Goal: Task Accomplishment & Management: Use online tool/utility

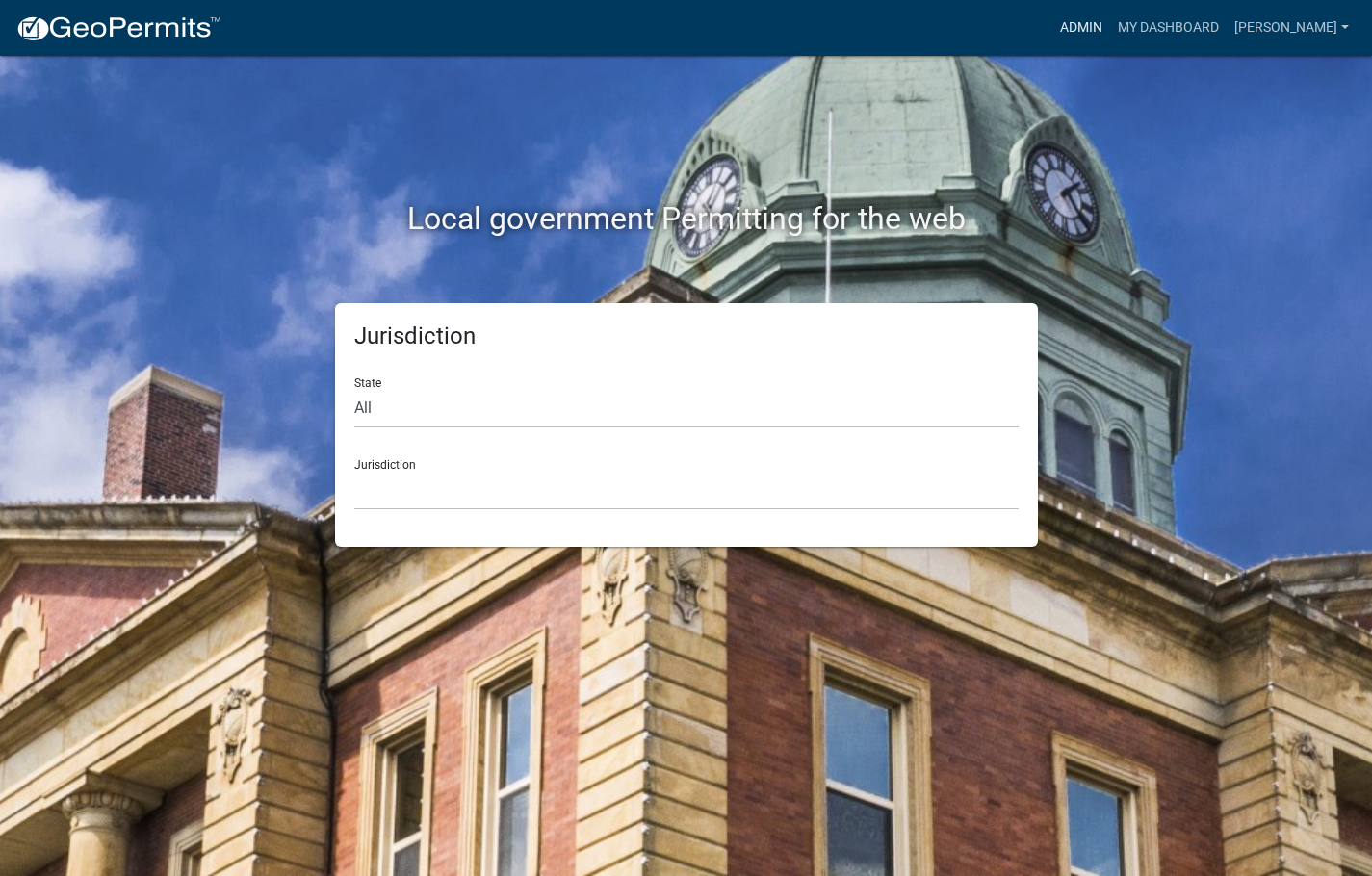
click at [1110, 19] on link "Admin" at bounding box center [1082, 28] width 58 height 37
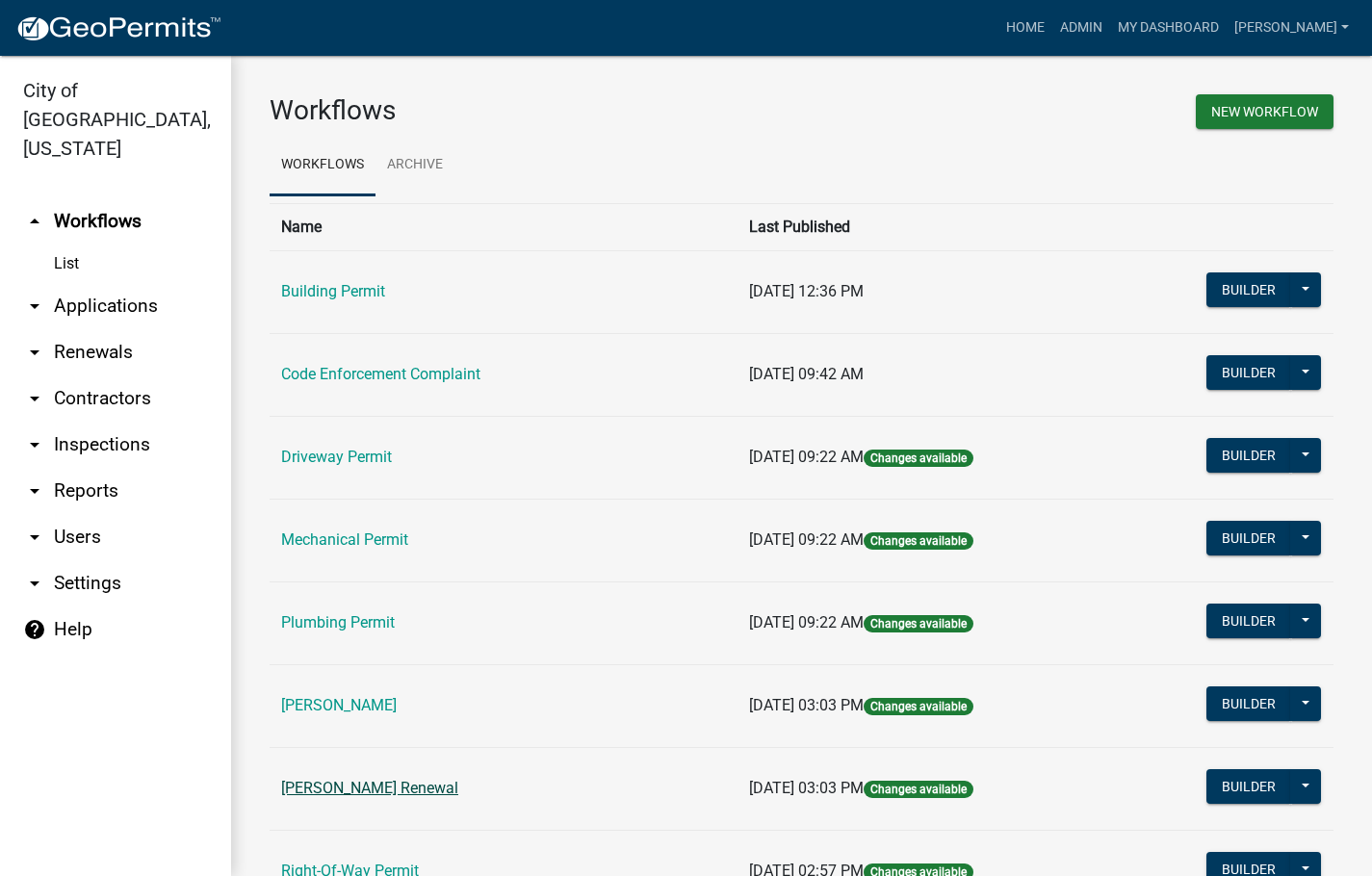
click at [409, 784] on link "[PERSON_NAME] Renewal" at bounding box center [370, 788] width 178 height 18
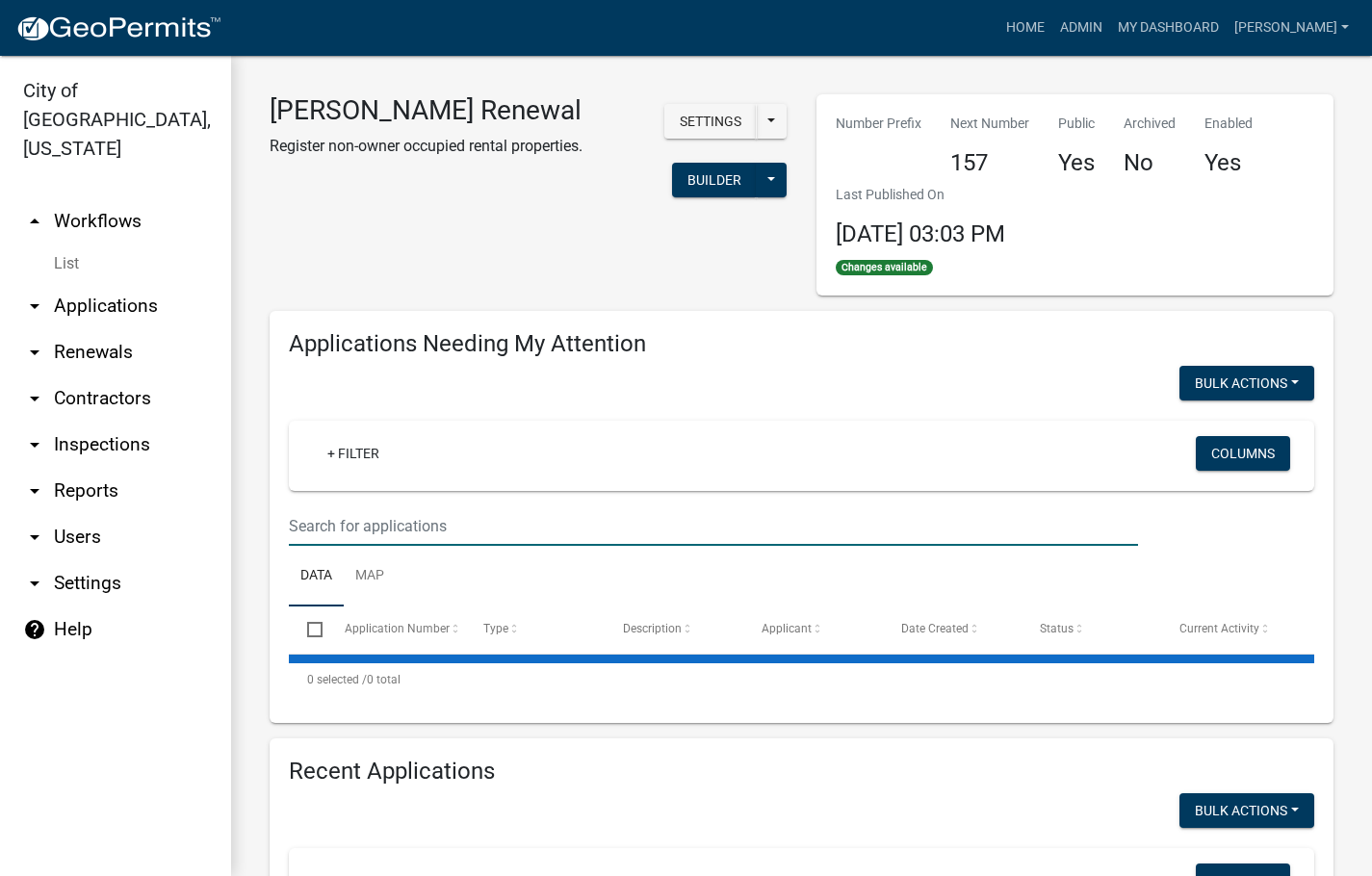
click at [433, 517] on input "text" at bounding box center [713, 526] width 849 height 40
select select "3: 100"
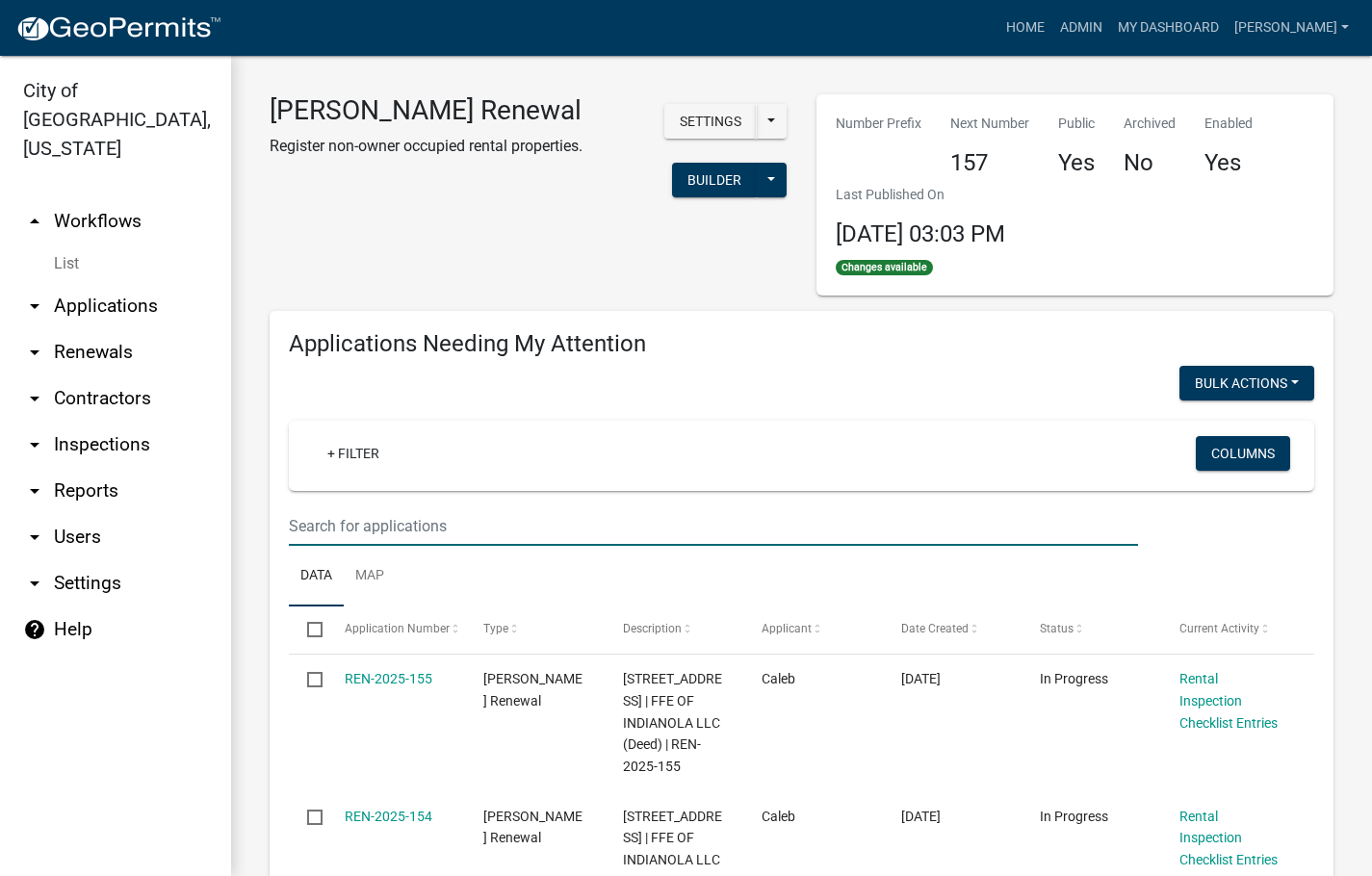
type input "schedule"
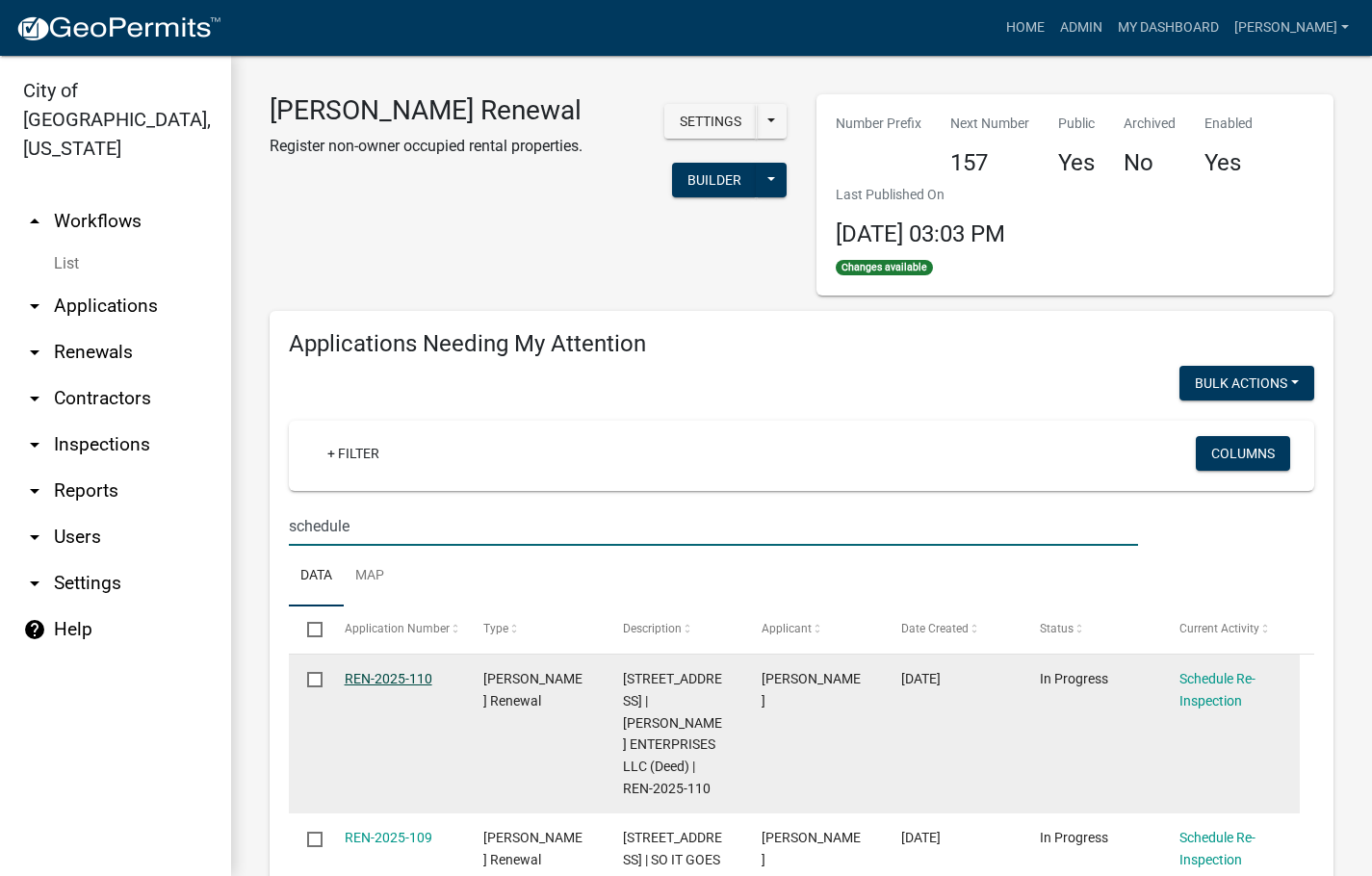
click at [408, 676] on link "REN-2025-110" at bounding box center [388, 679] width 87 height 16
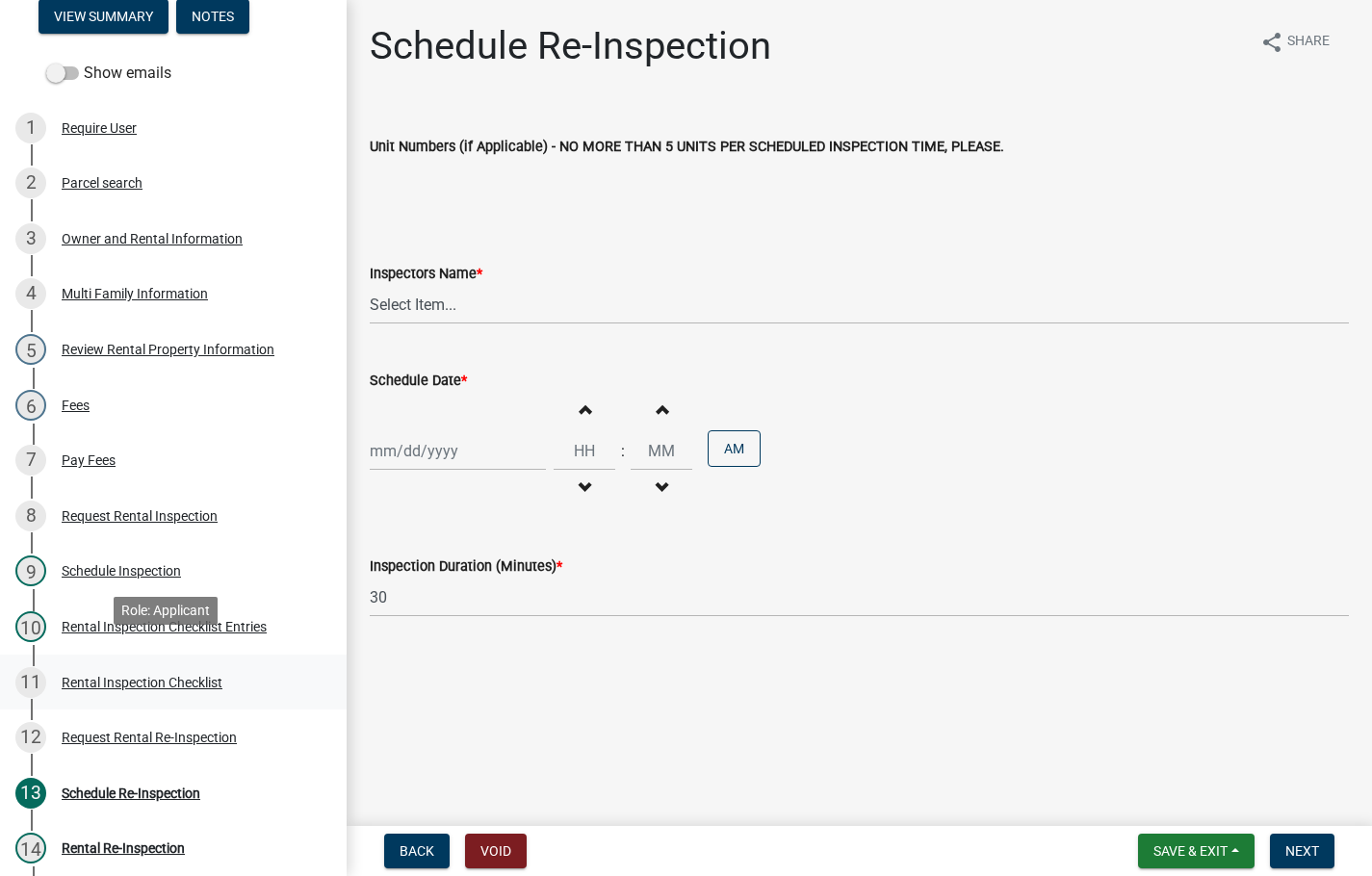
scroll to position [289, 0]
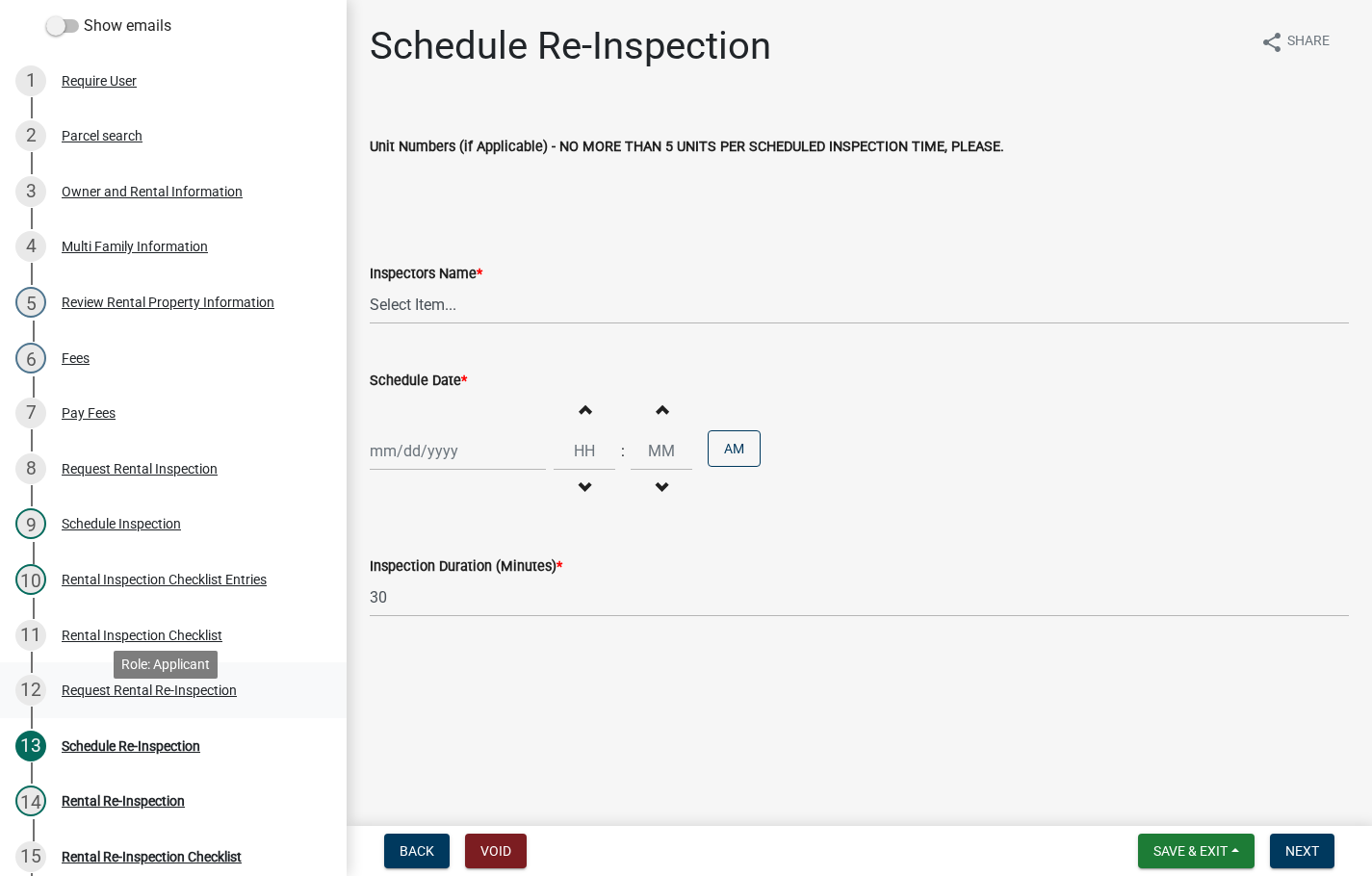
click at [160, 698] on div "Request Rental Re-Inspection" at bounding box center [149, 691] width 176 height 14
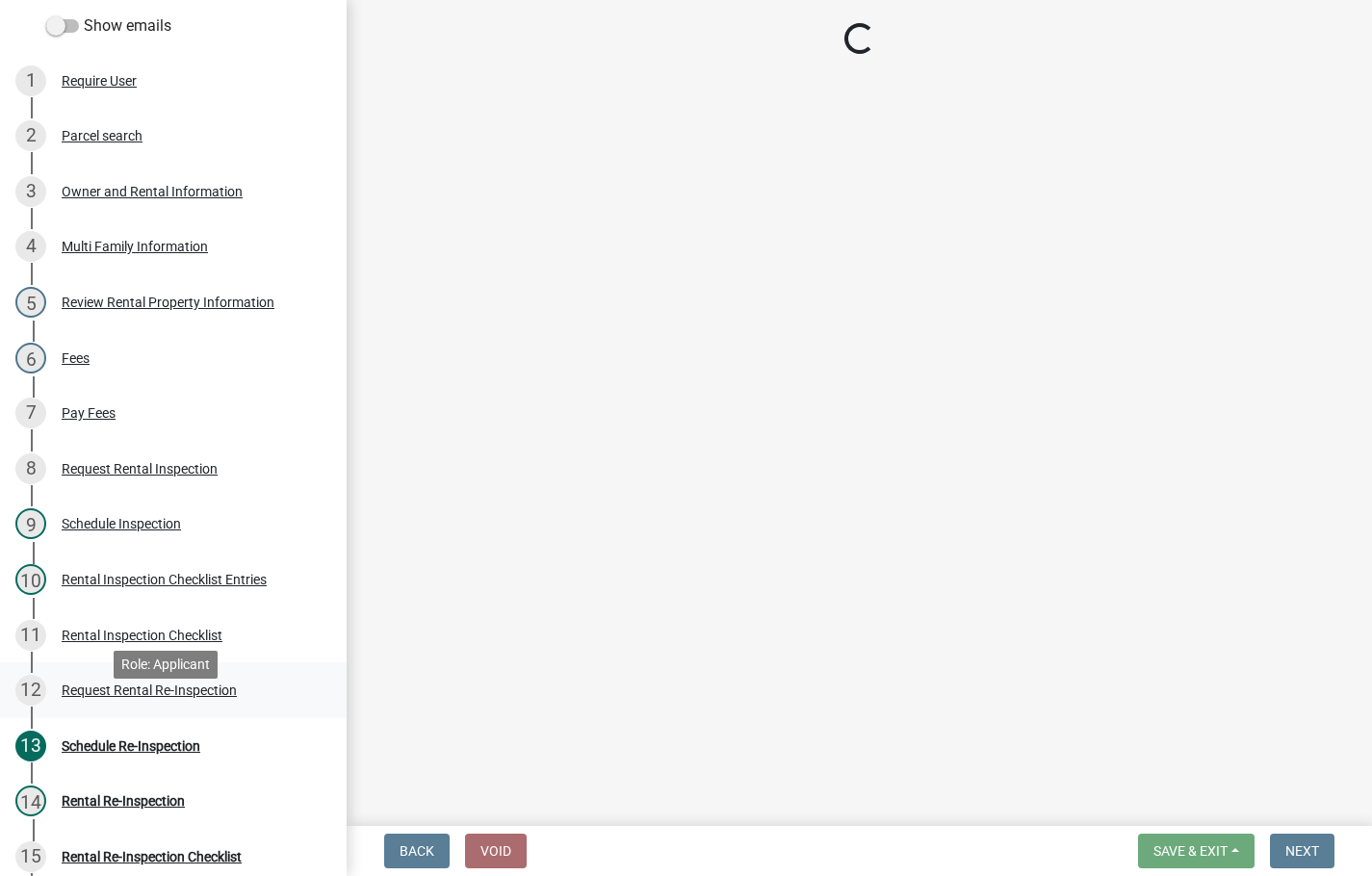
select select "789ec338-a100-485d-b731-58e1e0a28ad8"
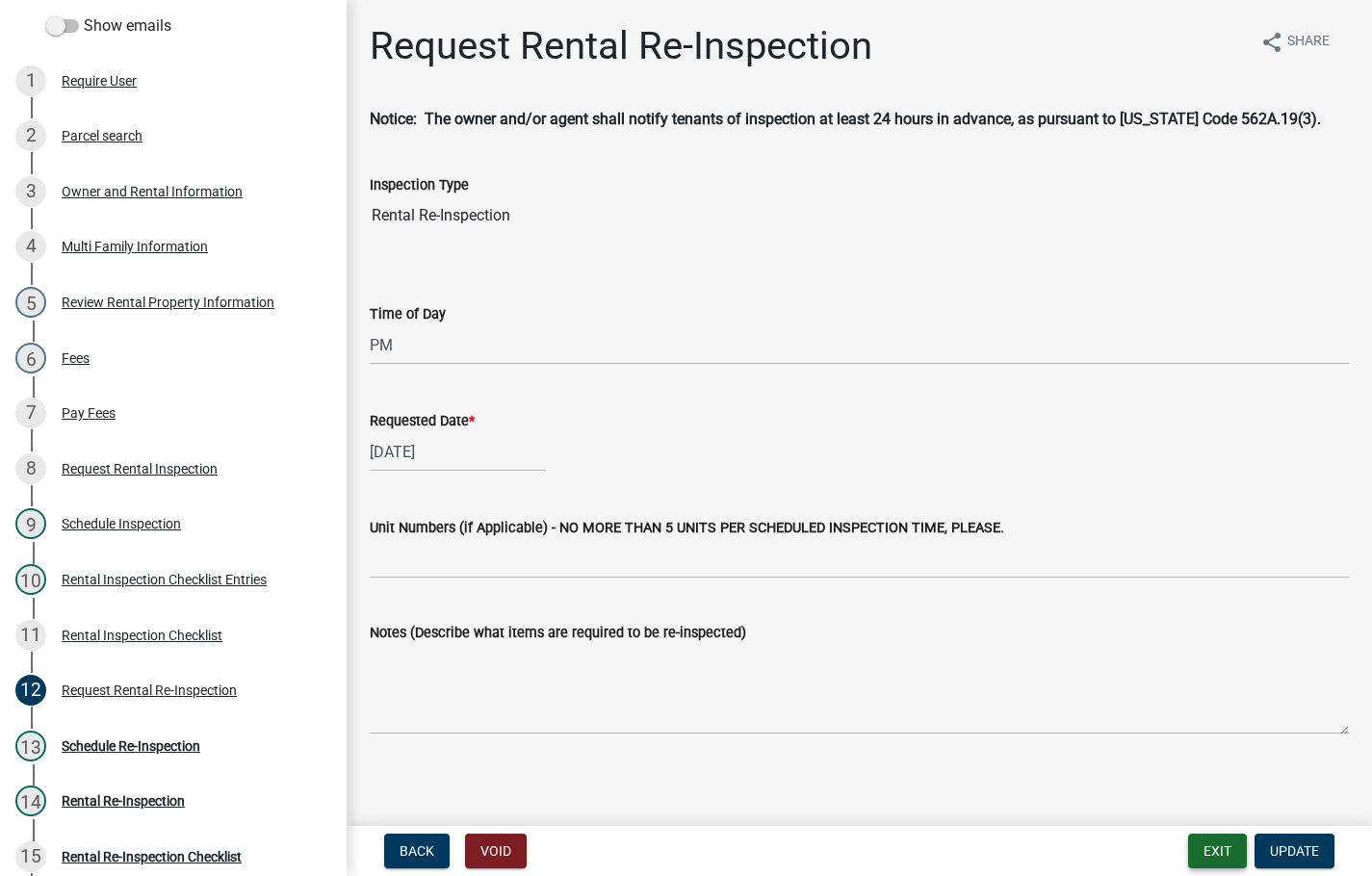
click at [1209, 847] on button "Exit" at bounding box center [1218, 852] width 59 height 35
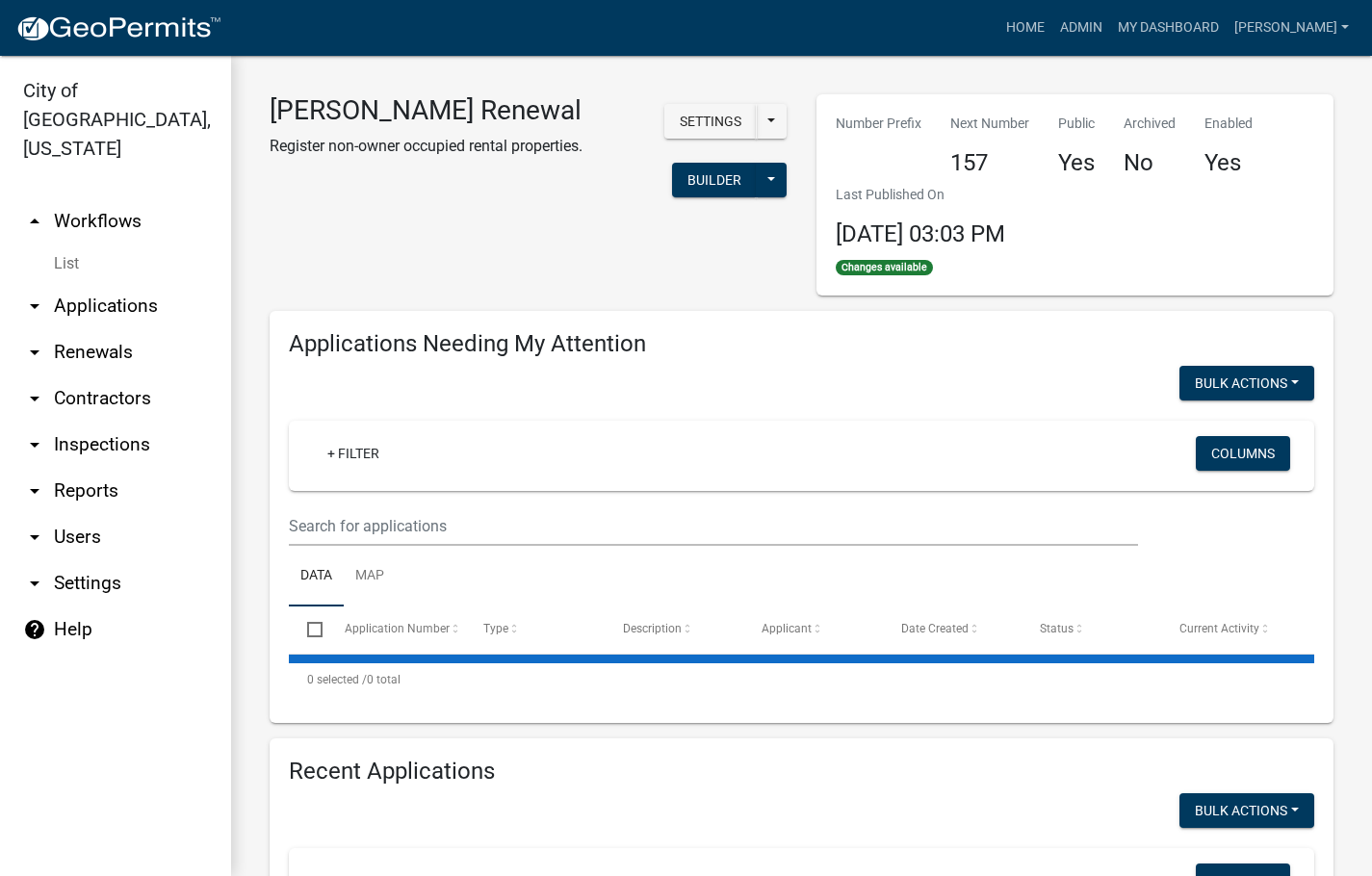
select select "3: 100"
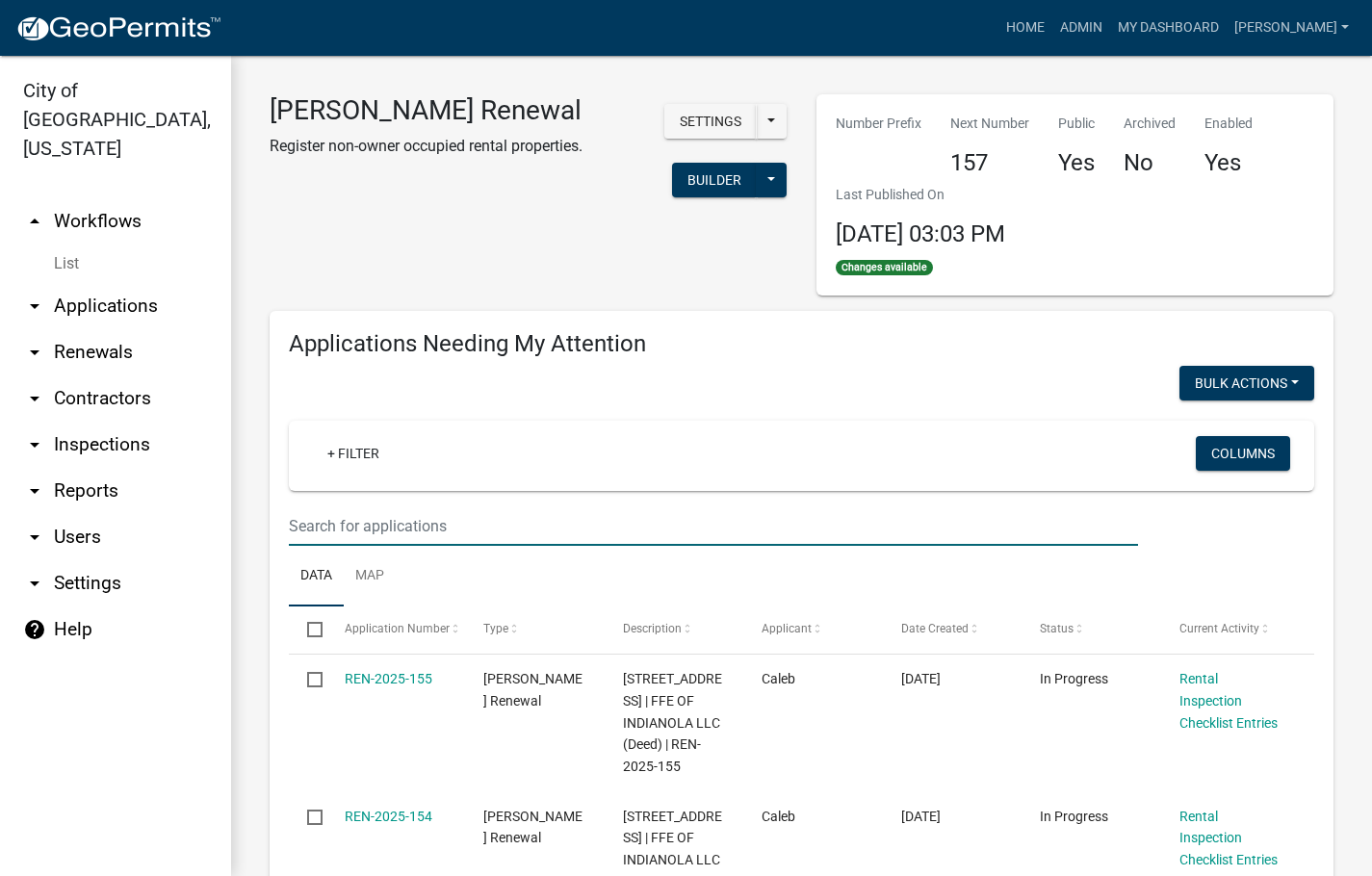
click at [1071, 534] on input "text" at bounding box center [713, 526] width 849 height 40
type input "schedule"
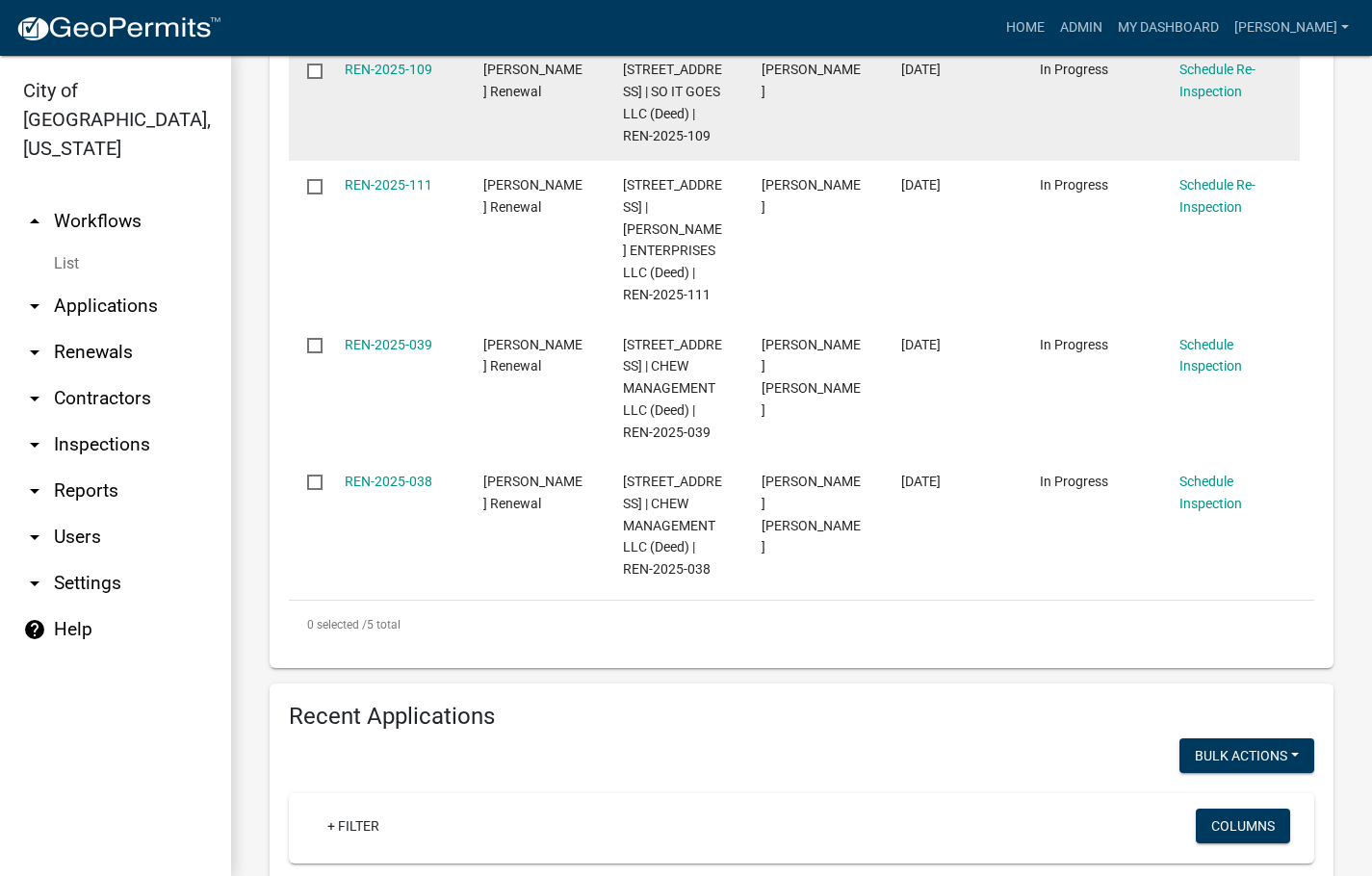
scroll to position [770, 0]
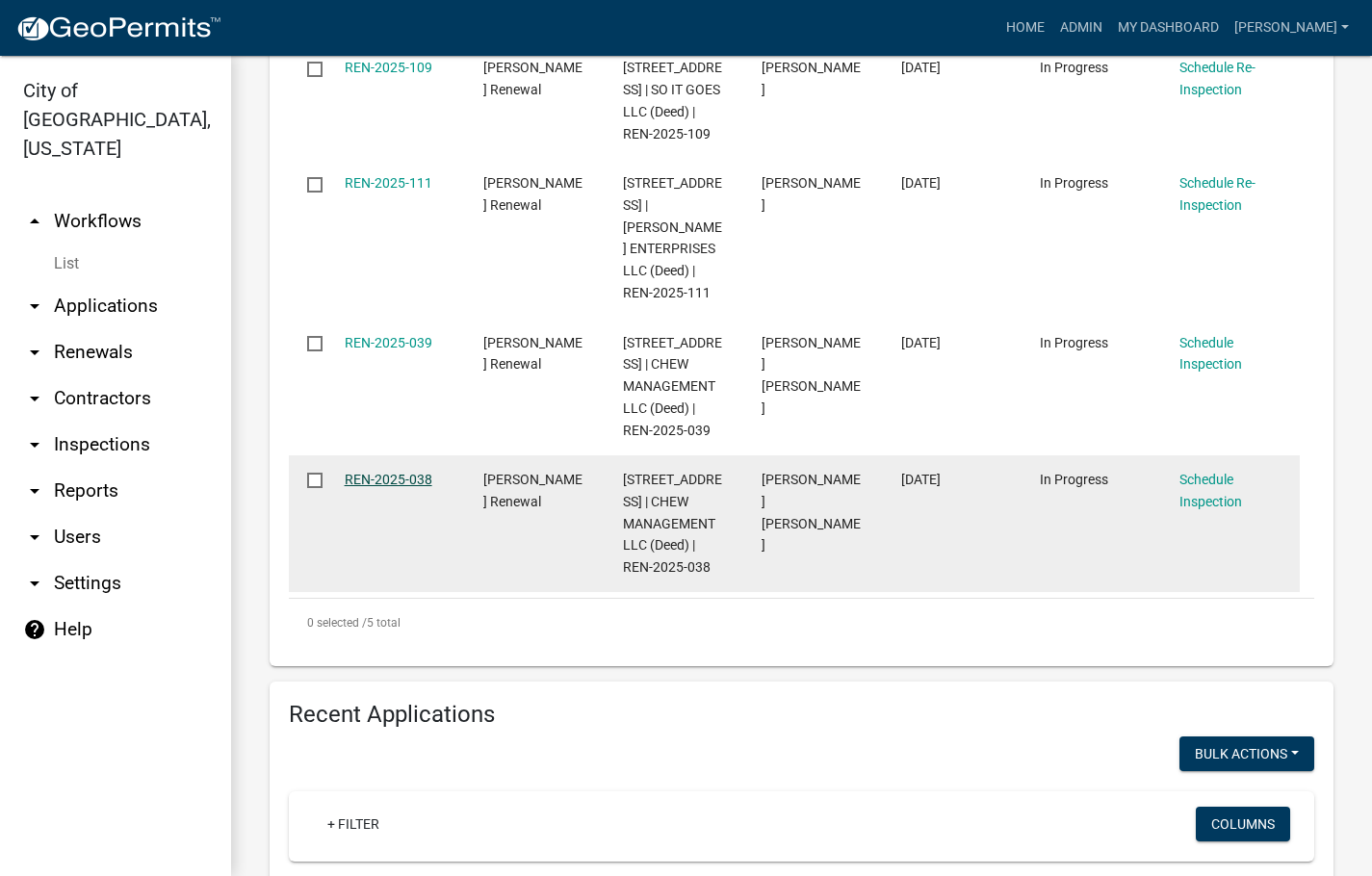
click at [413, 471] on link "REN-2025-038" at bounding box center [388, 479] width 87 height 16
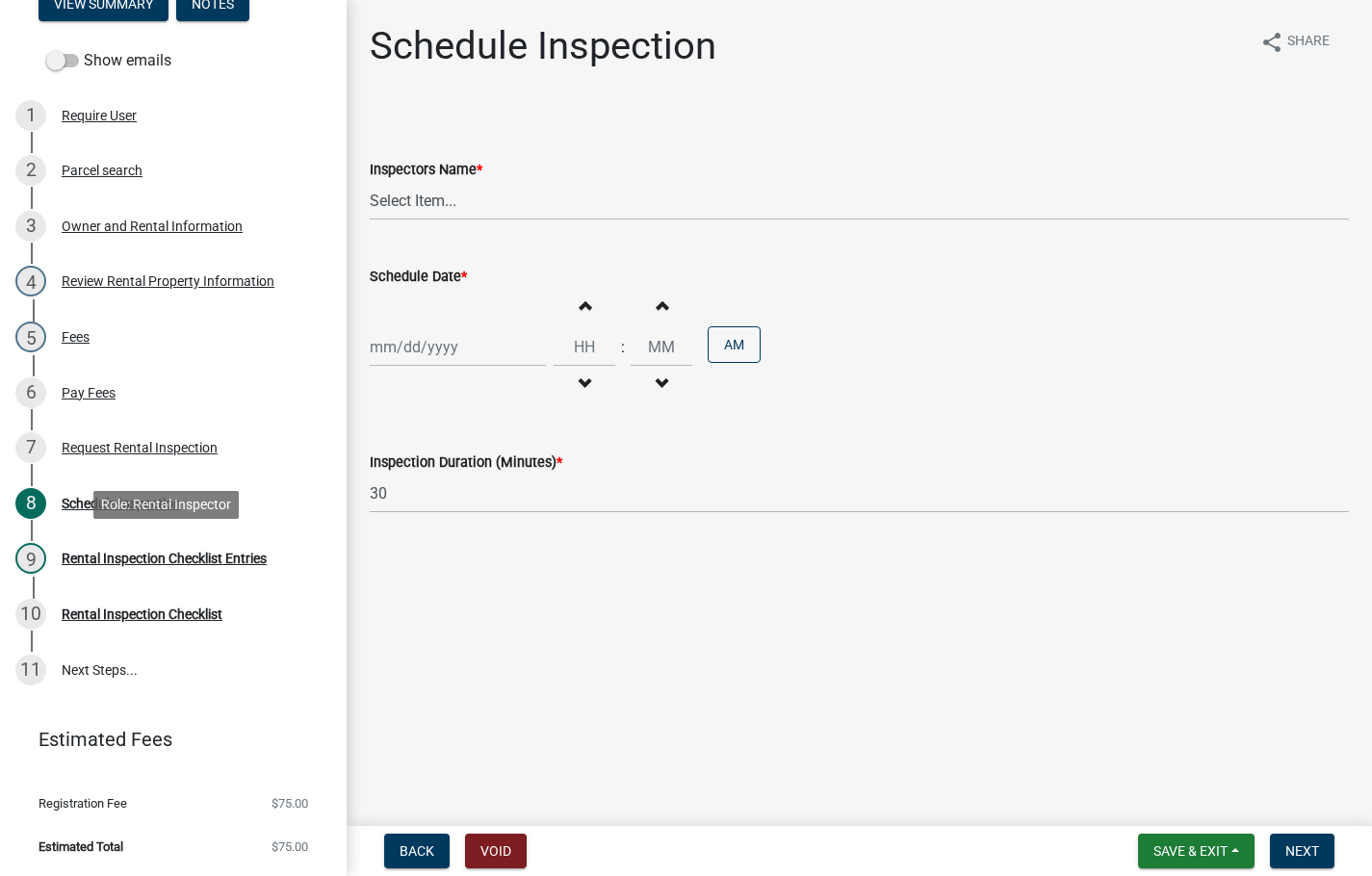
scroll to position [282, 0]
click at [164, 447] on div "Request Rental Inspection" at bounding box center [140, 448] width 156 height 14
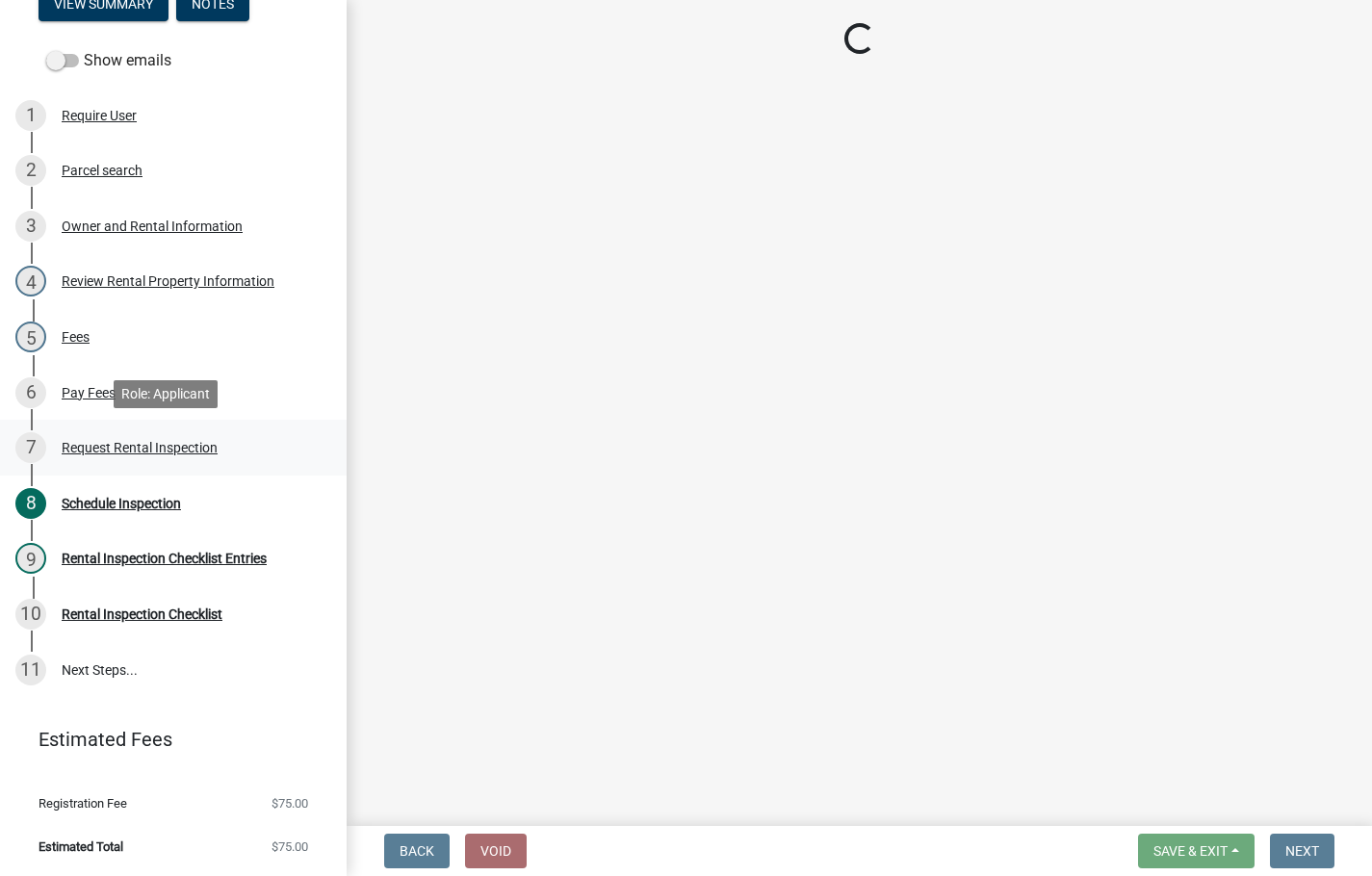
select select "b959d790-e5ea-4503-81e8-7f17c022e9fc"
select select "843ebab2-59e7-4208-955a-d78dd632208f"
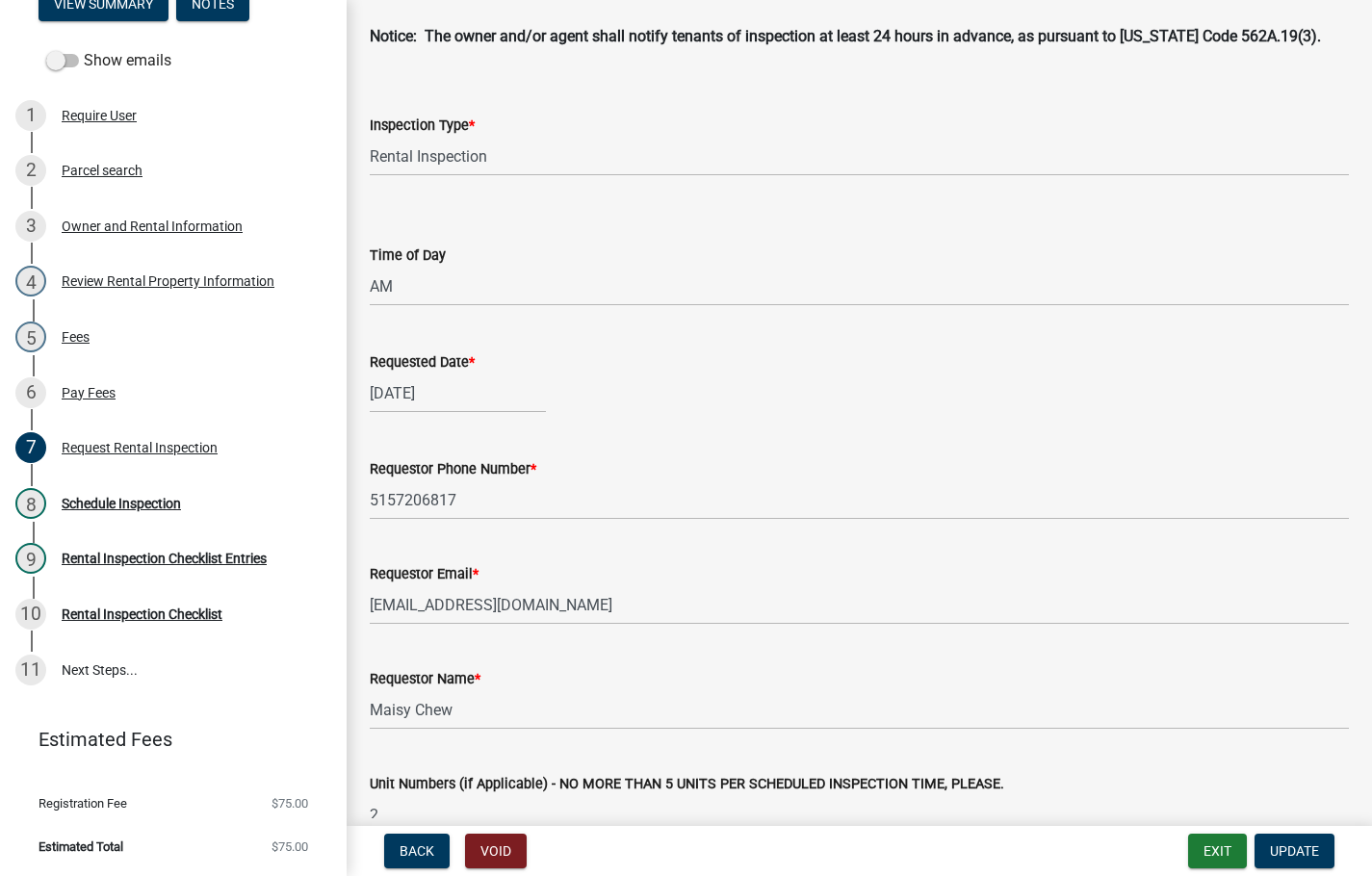
scroll to position [345, 0]
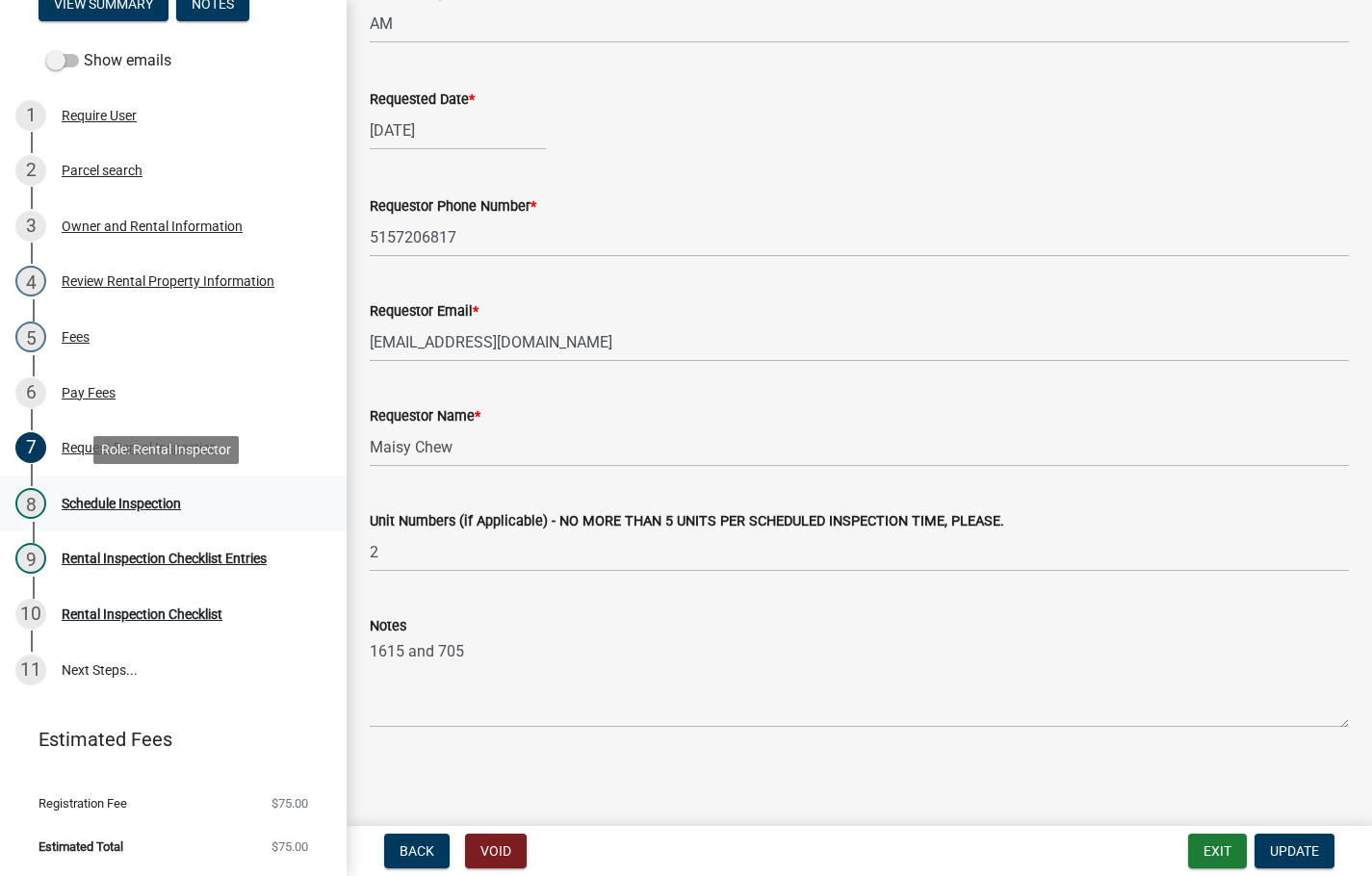
click at [154, 484] on link "8 Schedule Inspection" at bounding box center [173, 503] width 346 height 56
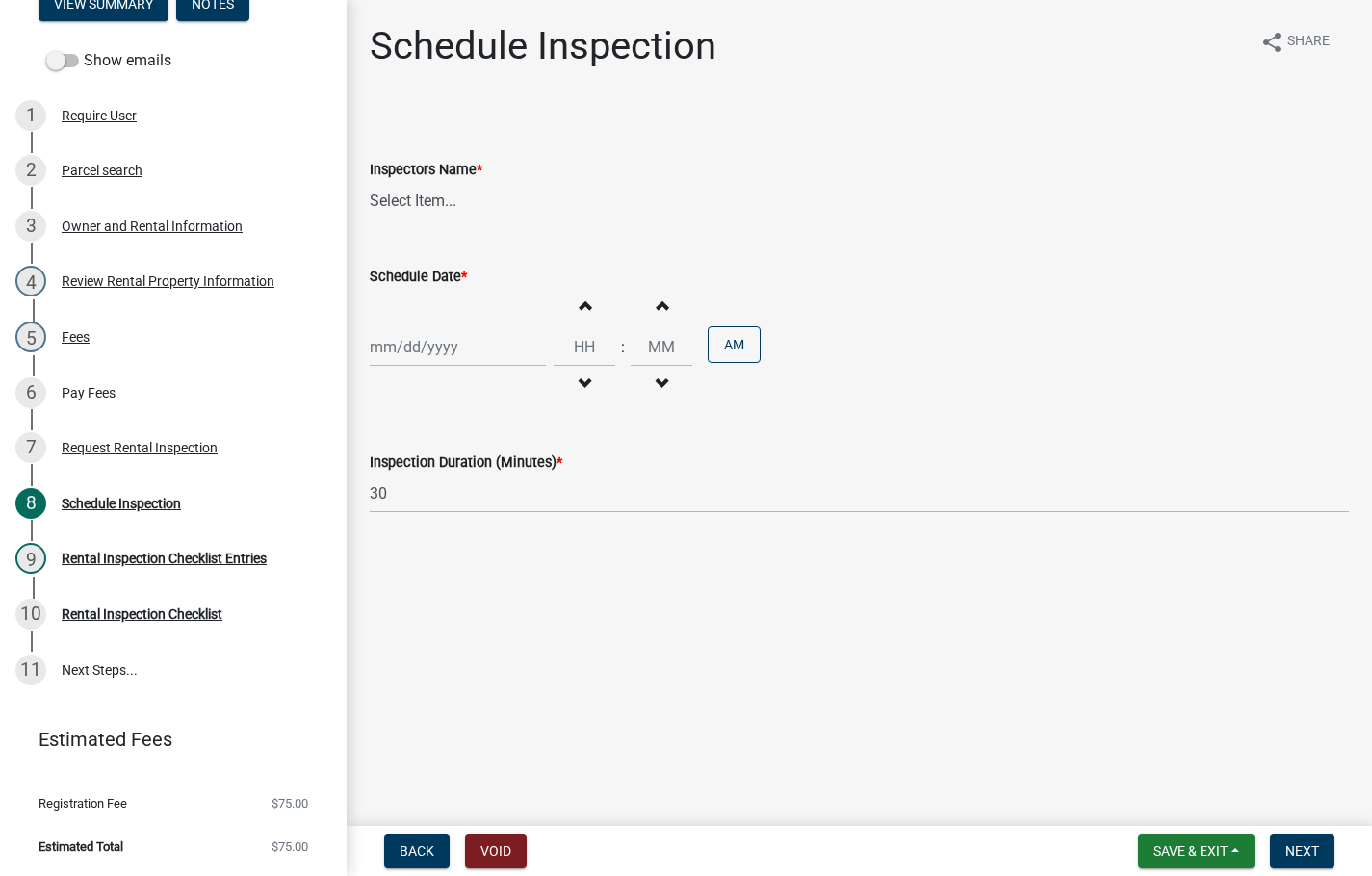
click at [398, 342] on div at bounding box center [458, 346] width 177 height 40
select select "8"
select select "2025"
click at [448, 539] on div "20" at bounding box center [451, 542] width 31 height 31
type input "[DATE]"
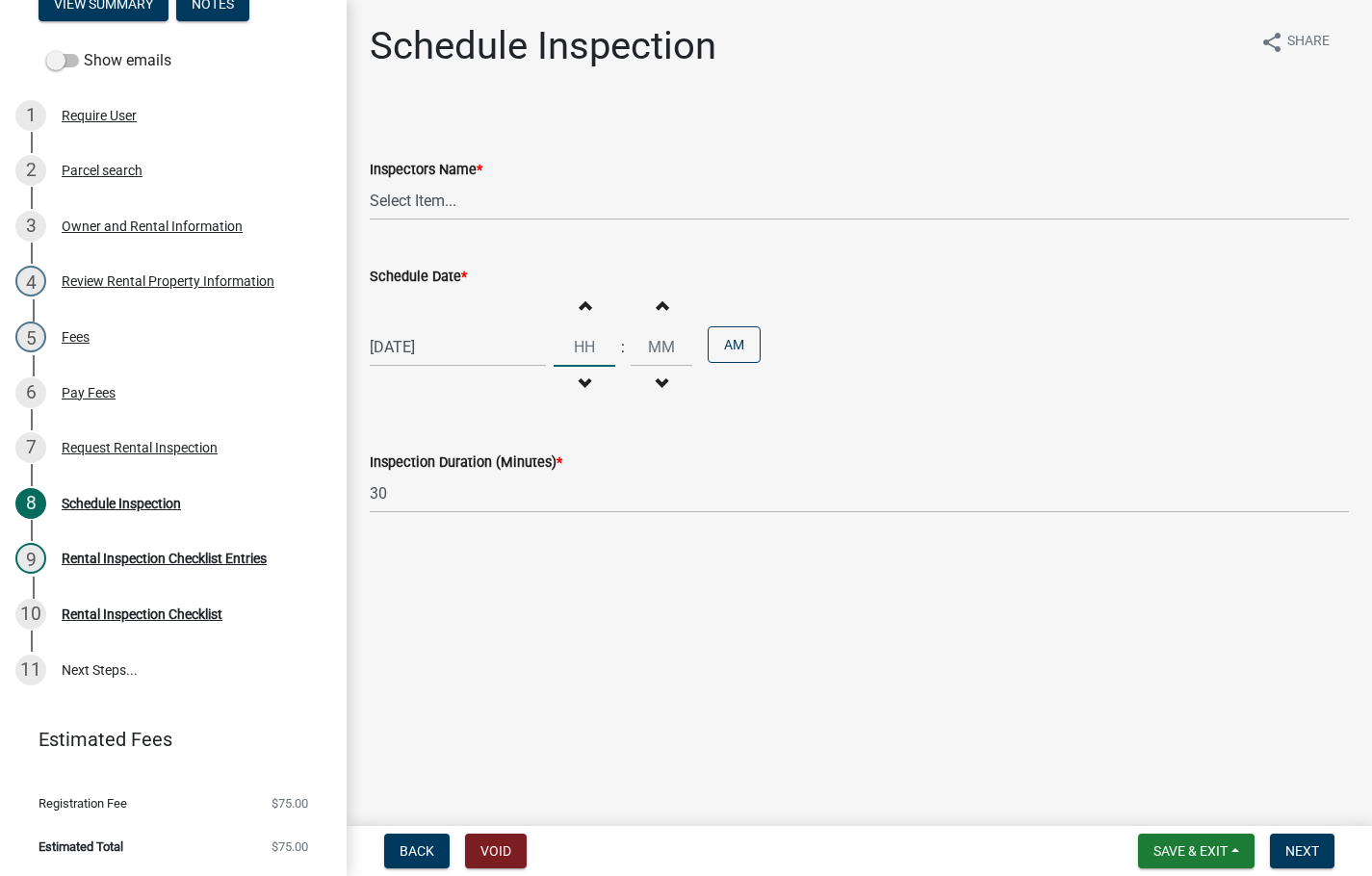
click at [572, 354] on input "Hours" at bounding box center [585, 346] width 62 height 40
type input "09"
type input "00"
click at [436, 200] on select "Select Item... T. Little ([PERSON_NAME]) [PERSON_NAME] ([PERSON_NAME])" at bounding box center [859, 201] width 979 height 40
select select "252c9b68-f941-49e4-9705-8f6b19d23831"
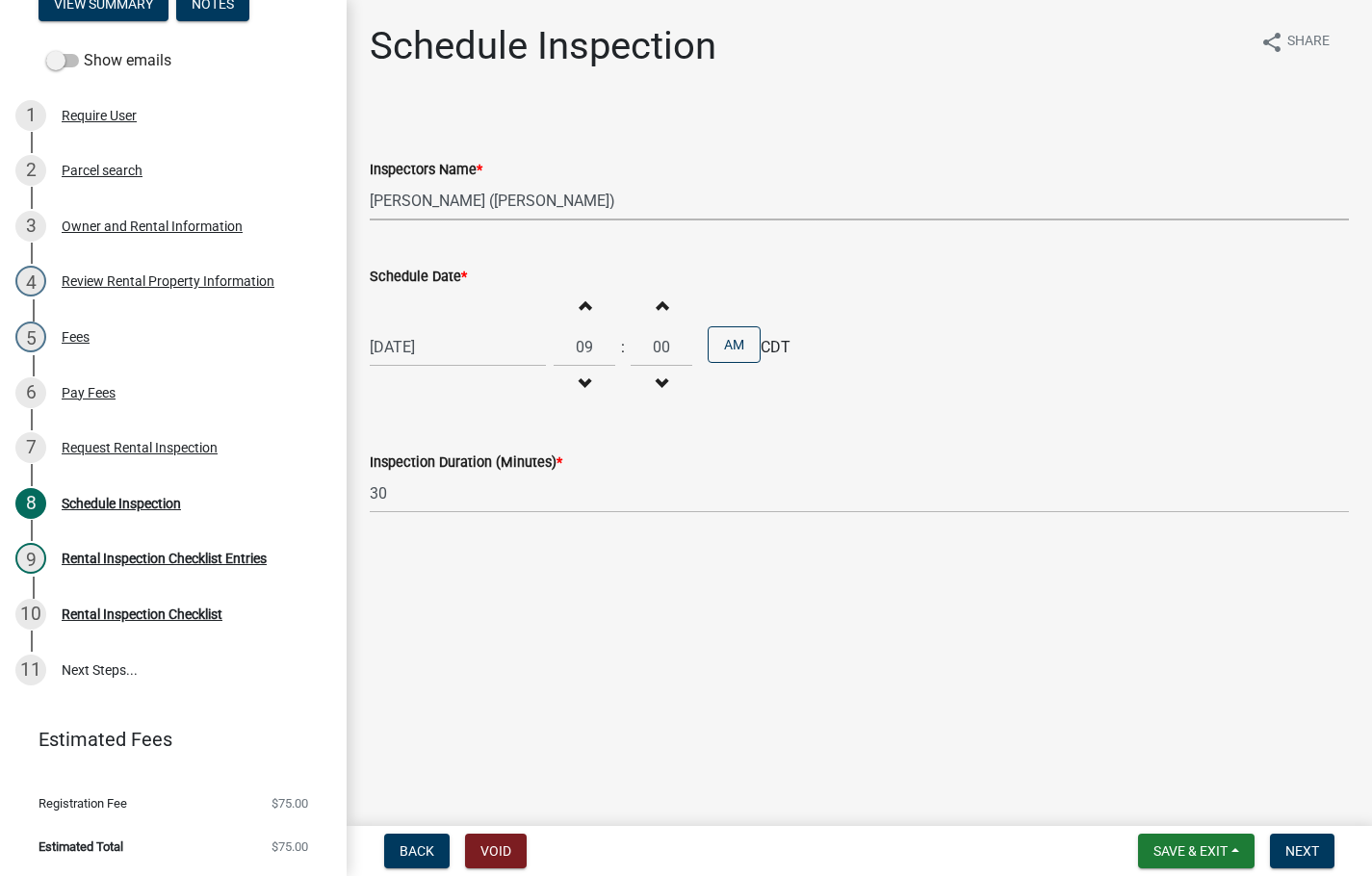
click at [370, 181] on select "Select Item... T. Little ([PERSON_NAME]) [PERSON_NAME] ([PERSON_NAME])" at bounding box center [859, 201] width 979 height 40
click at [1285, 848] on button "Next" at bounding box center [1302, 852] width 65 height 35
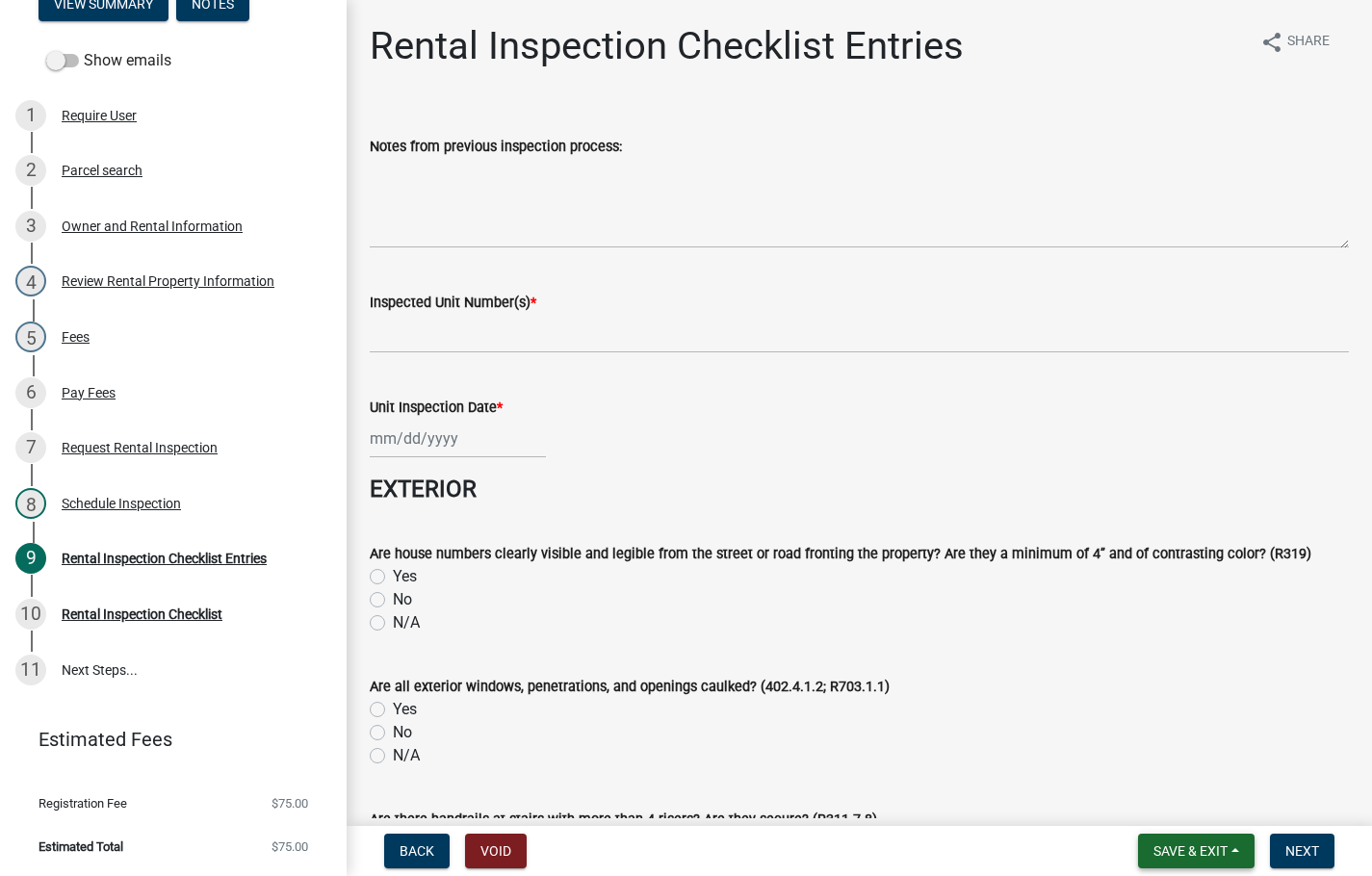
click at [1206, 846] on span "Save & Exit" at bounding box center [1191, 851] width 74 height 16
click at [1198, 805] on button "Save & Exit" at bounding box center [1178, 801] width 154 height 47
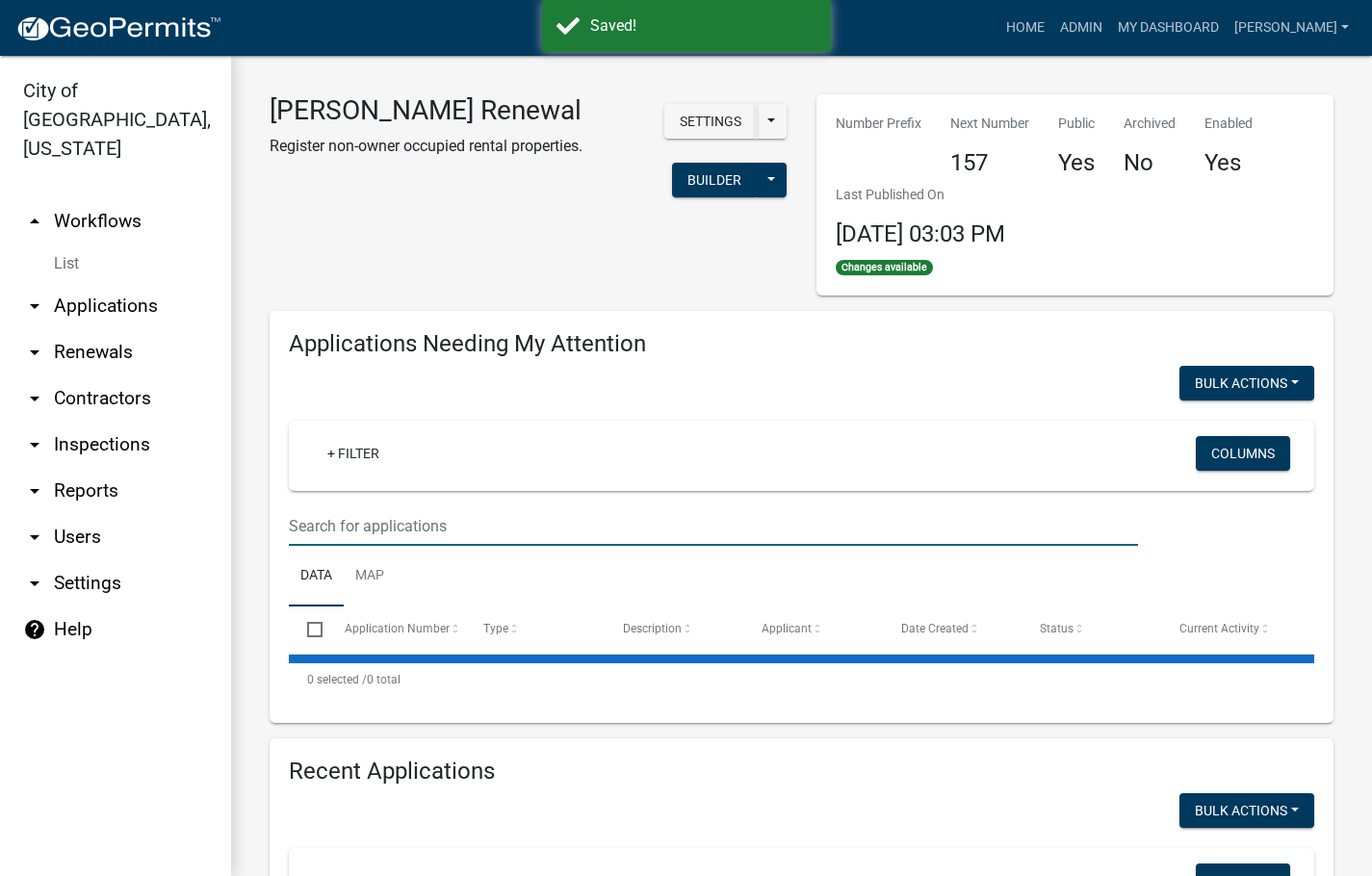
select select "3: 100"
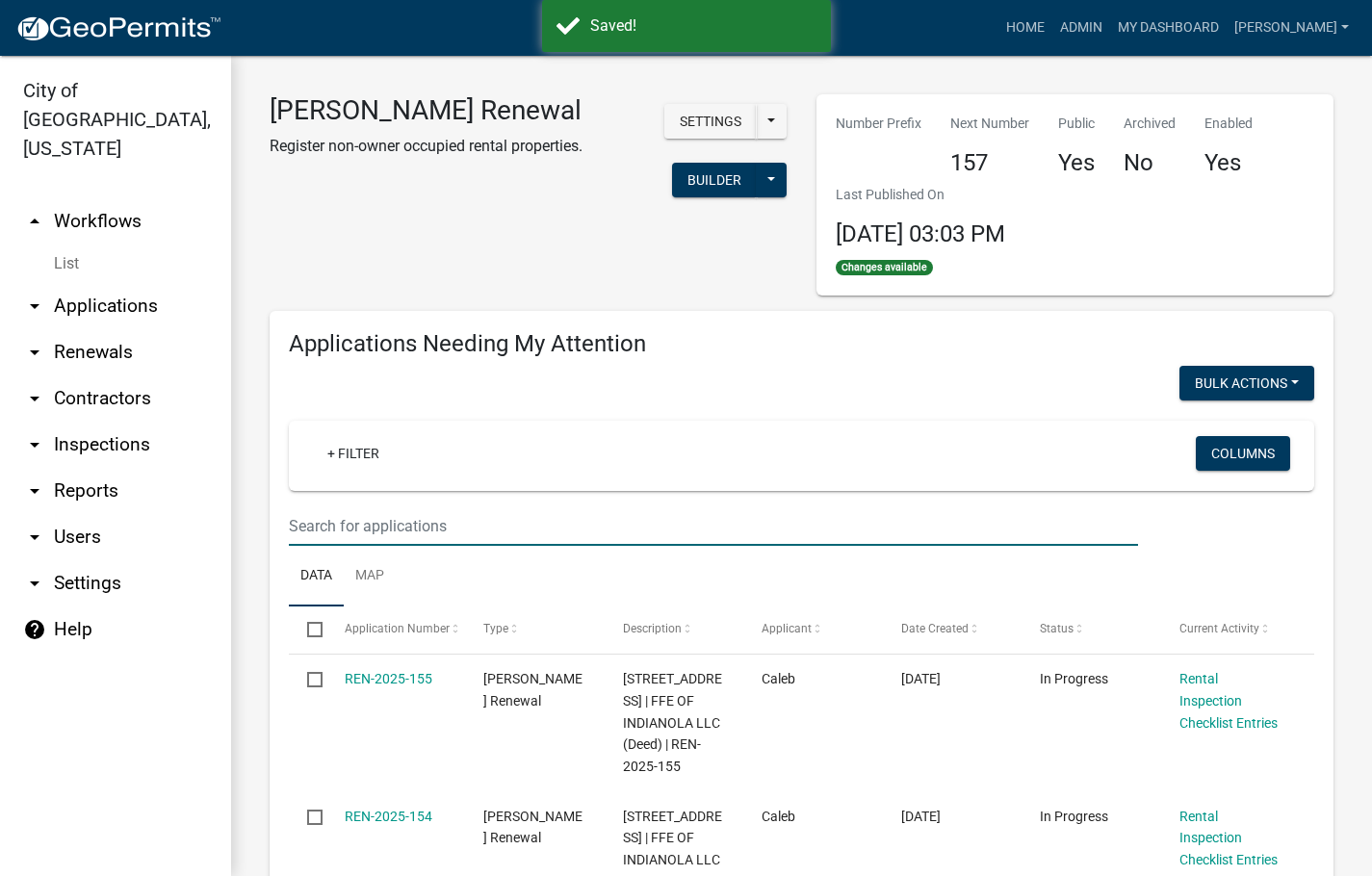
click at [455, 524] on input "text" at bounding box center [713, 526] width 849 height 40
type input "schedule"
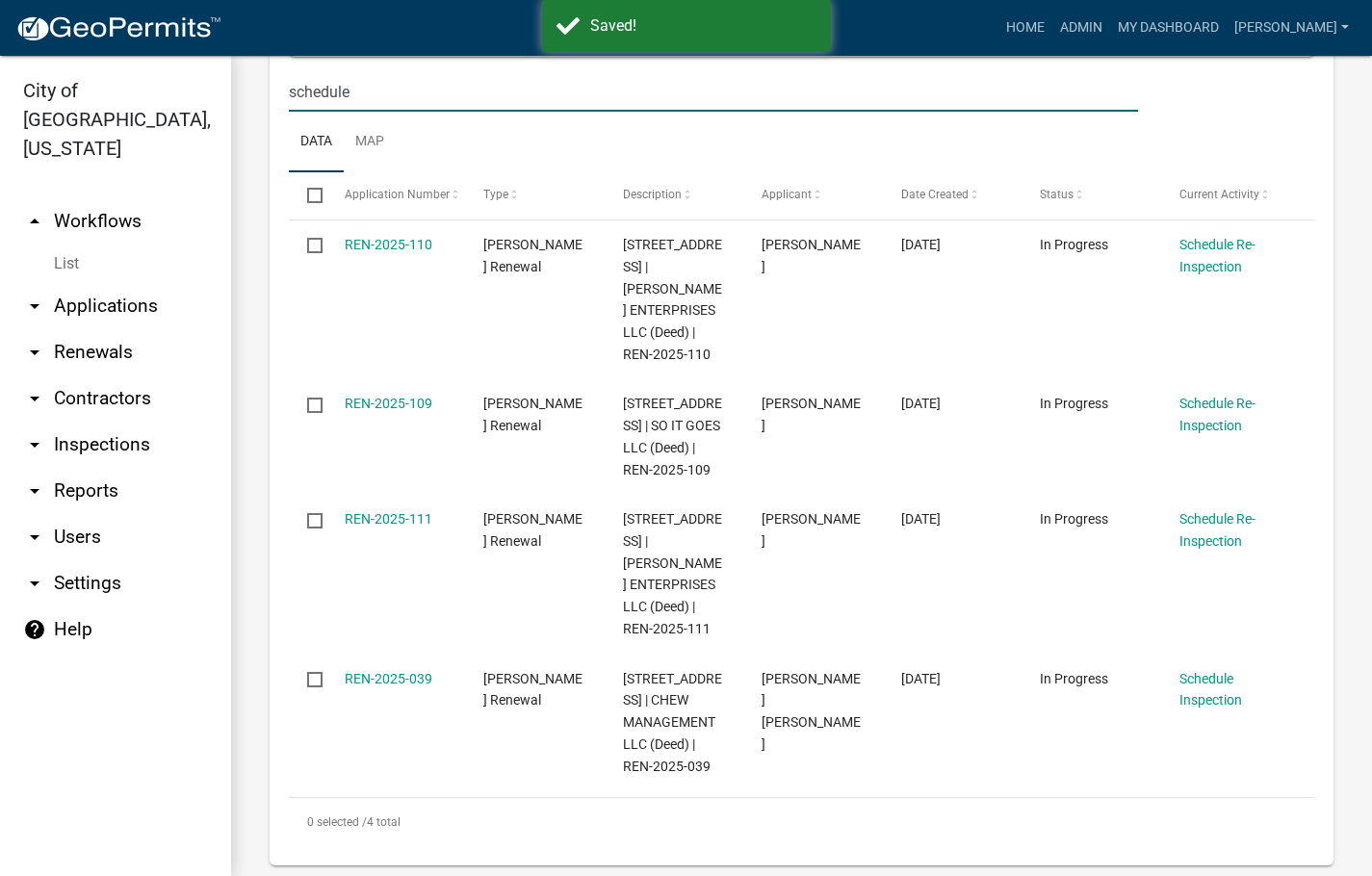
scroll to position [481, 0]
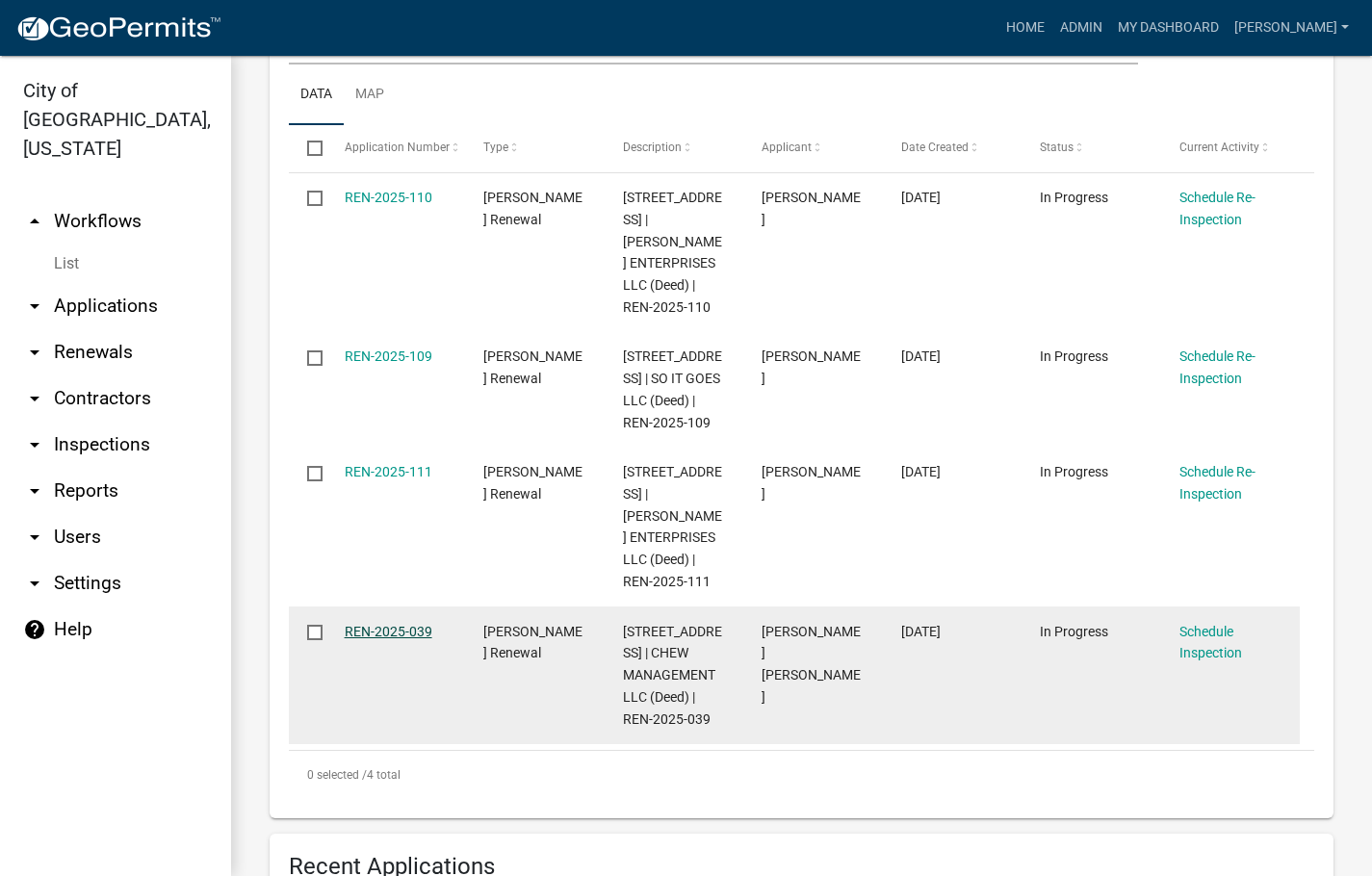
click at [388, 624] on link "REN-2025-039" at bounding box center [388, 632] width 87 height 16
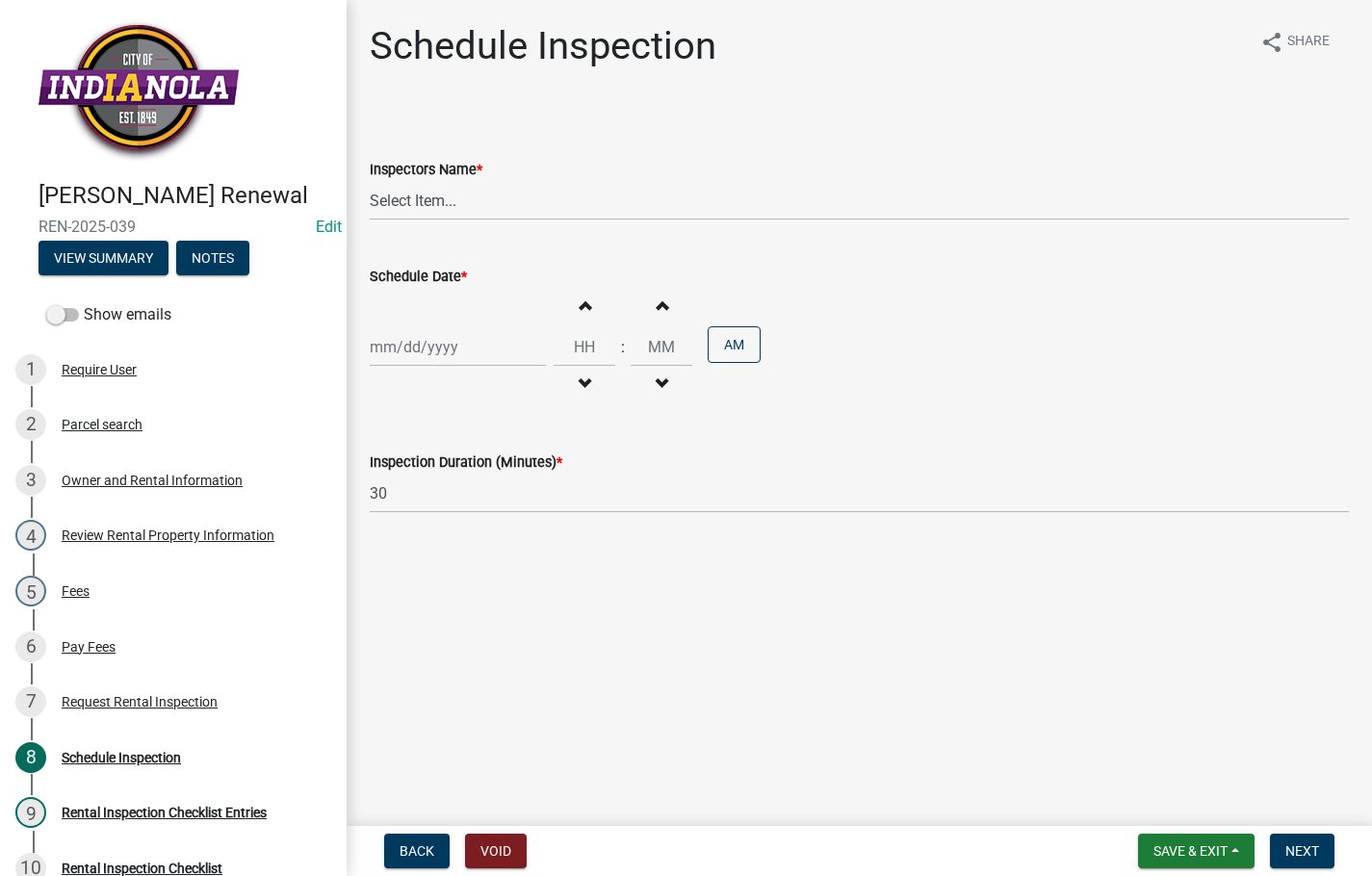
click at [425, 342] on div at bounding box center [458, 346] width 177 height 40
select select "8"
select select "2025"
drag, startPoint x: 458, startPoint y: 533, endPoint x: 454, endPoint y: 510, distance: 23.3
click at [457, 533] on div "20" at bounding box center [451, 542] width 31 height 31
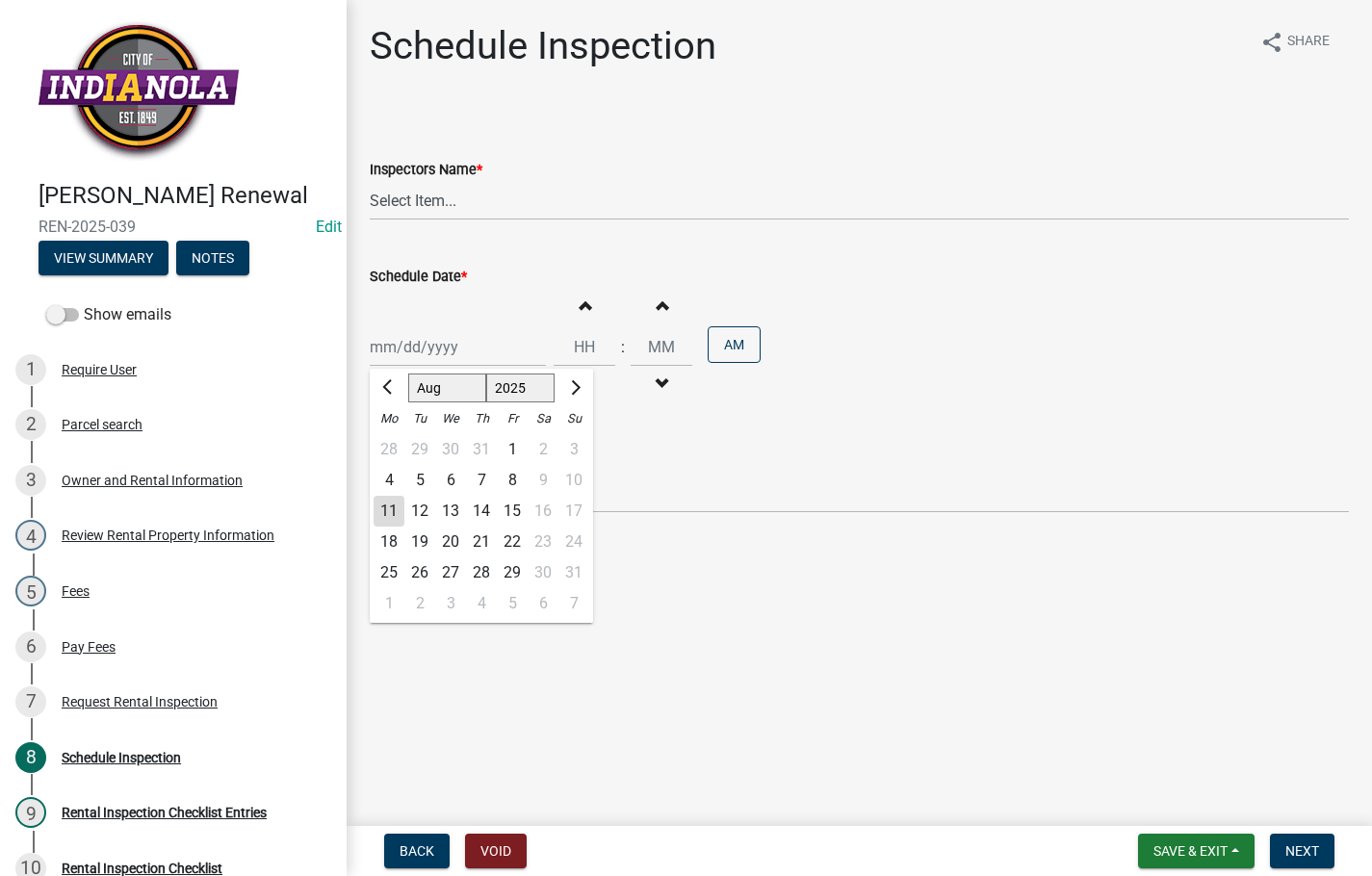
type input "[DATE]"
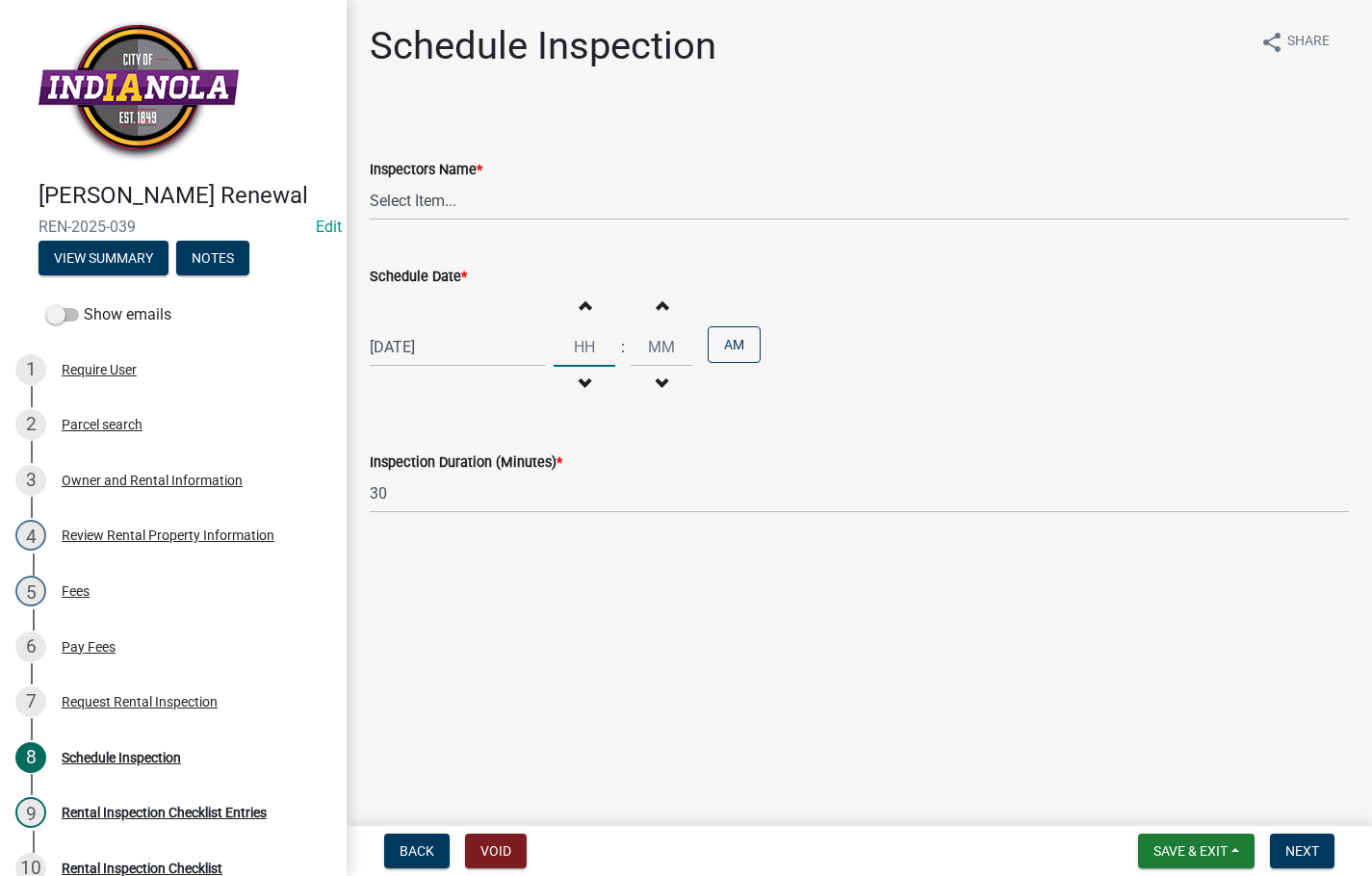
click at [575, 350] on input "Hours" at bounding box center [585, 346] width 62 height 40
type input "09"
type input "15"
drag, startPoint x: 519, startPoint y: 195, endPoint x: 523, endPoint y: 214, distance: 19.4
click at [519, 197] on select "Select Item... T. Little ([PERSON_NAME]) [PERSON_NAME] ([PERSON_NAME])" at bounding box center [859, 201] width 979 height 40
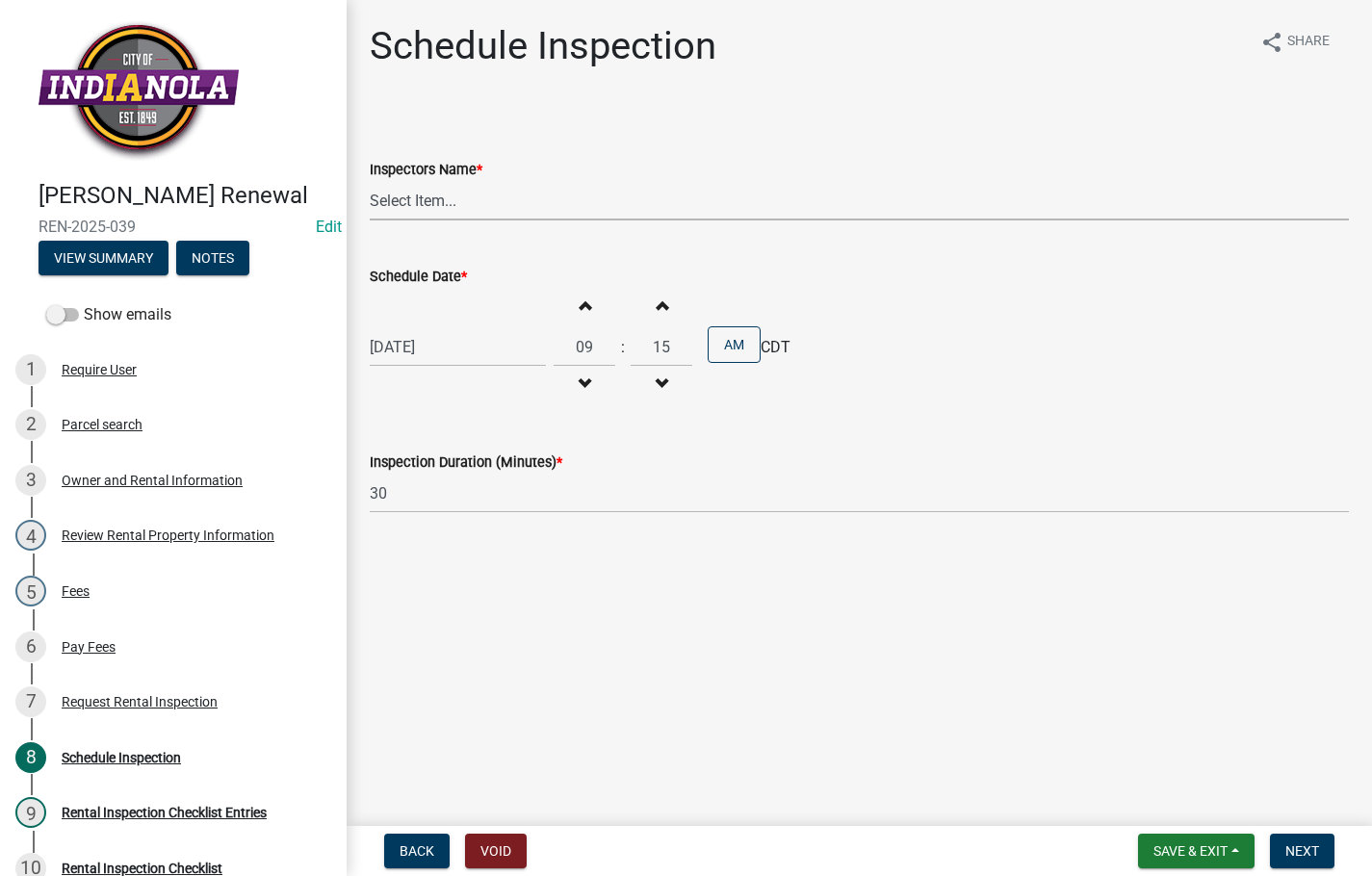
select select "252c9b68-f941-49e4-9705-8f6b19d23831"
click at [370, 181] on select "Select Item... T. Little ([PERSON_NAME]) [PERSON_NAME] ([PERSON_NAME])" at bounding box center [859, 201] width 979 height 40
click at [1311, 843] on span "Next" at bounding box center [1302, 851] width 34 height 16
